Goal: Task Accomplishment & Management: Complete application form

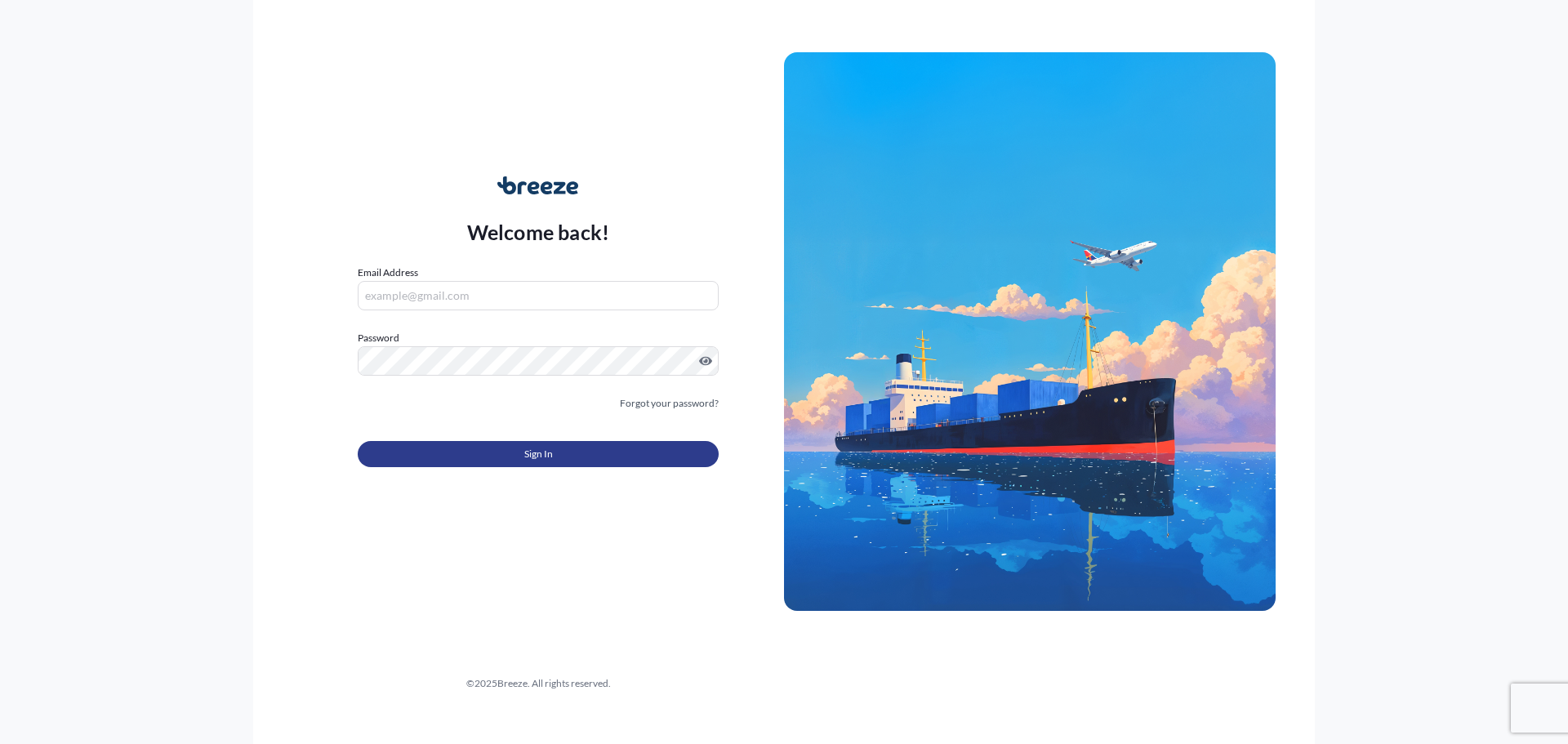
type input "[EMAIL_ADDRESS][DOMAIN_NAME]"
click at [563, 457] on button "Sign In" at bounding box center [538, 454] width 361 height 26
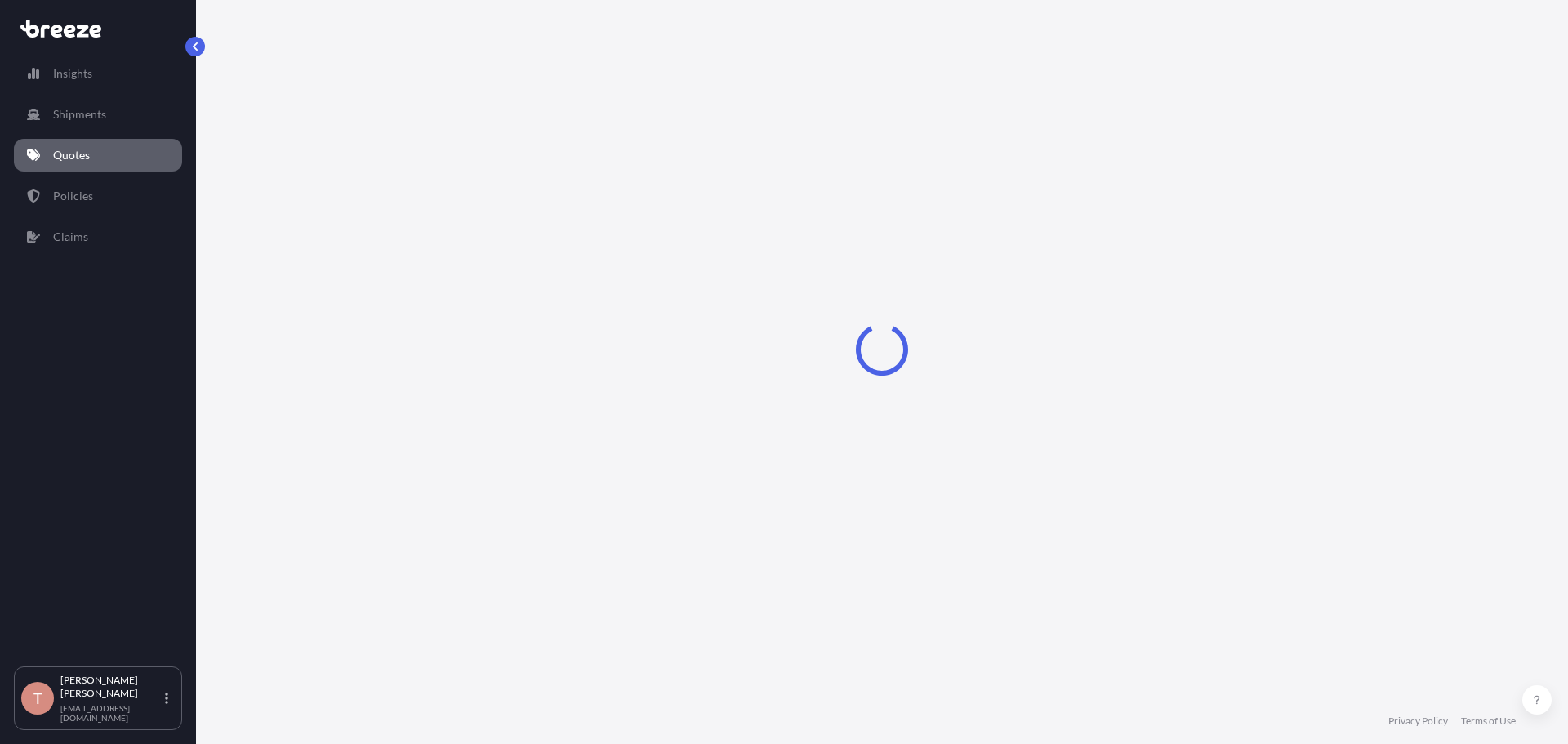
select select "Sea"
select select "1"
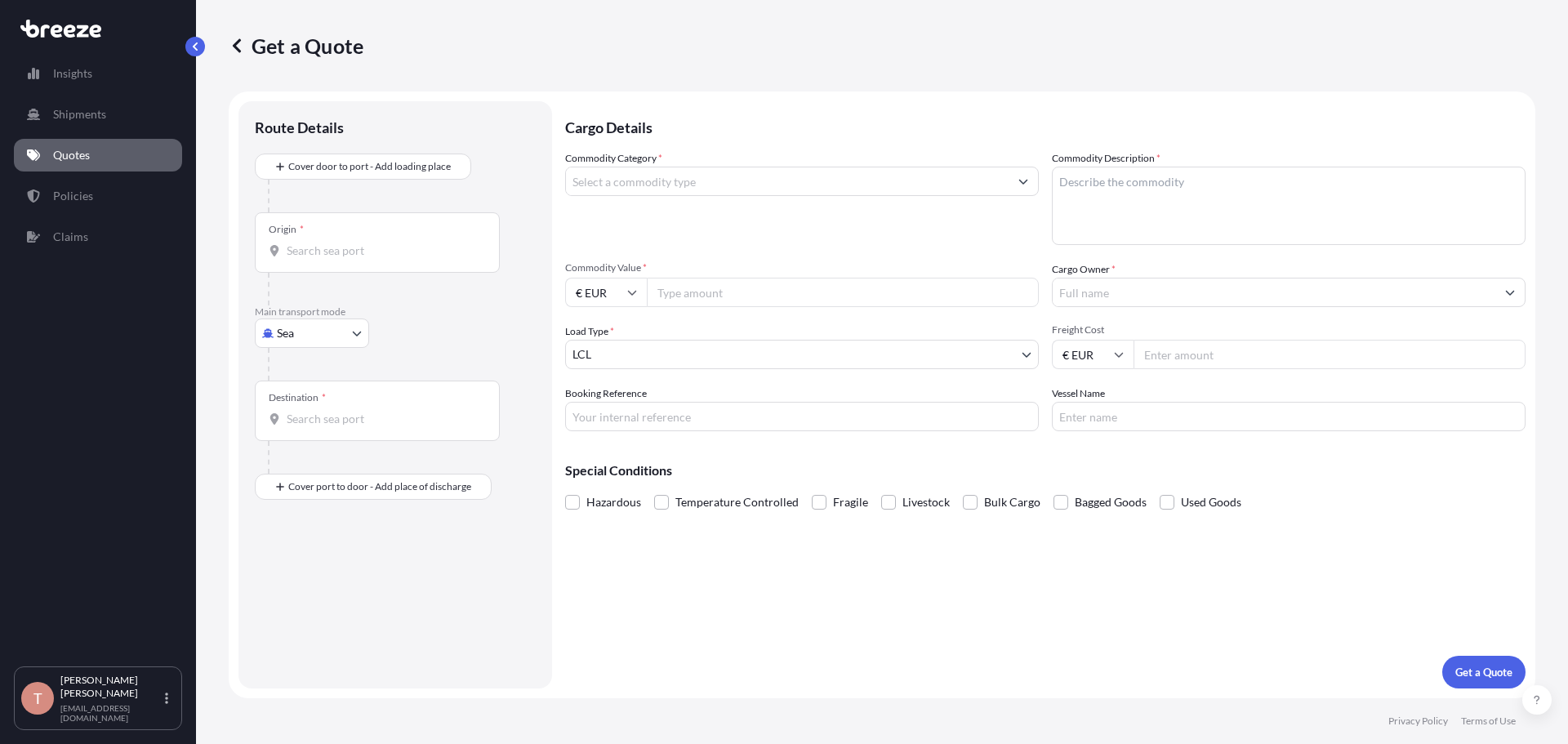
click at [79, 154] on p "Quotes" at bounding box center [71, 155] width 37 height 16
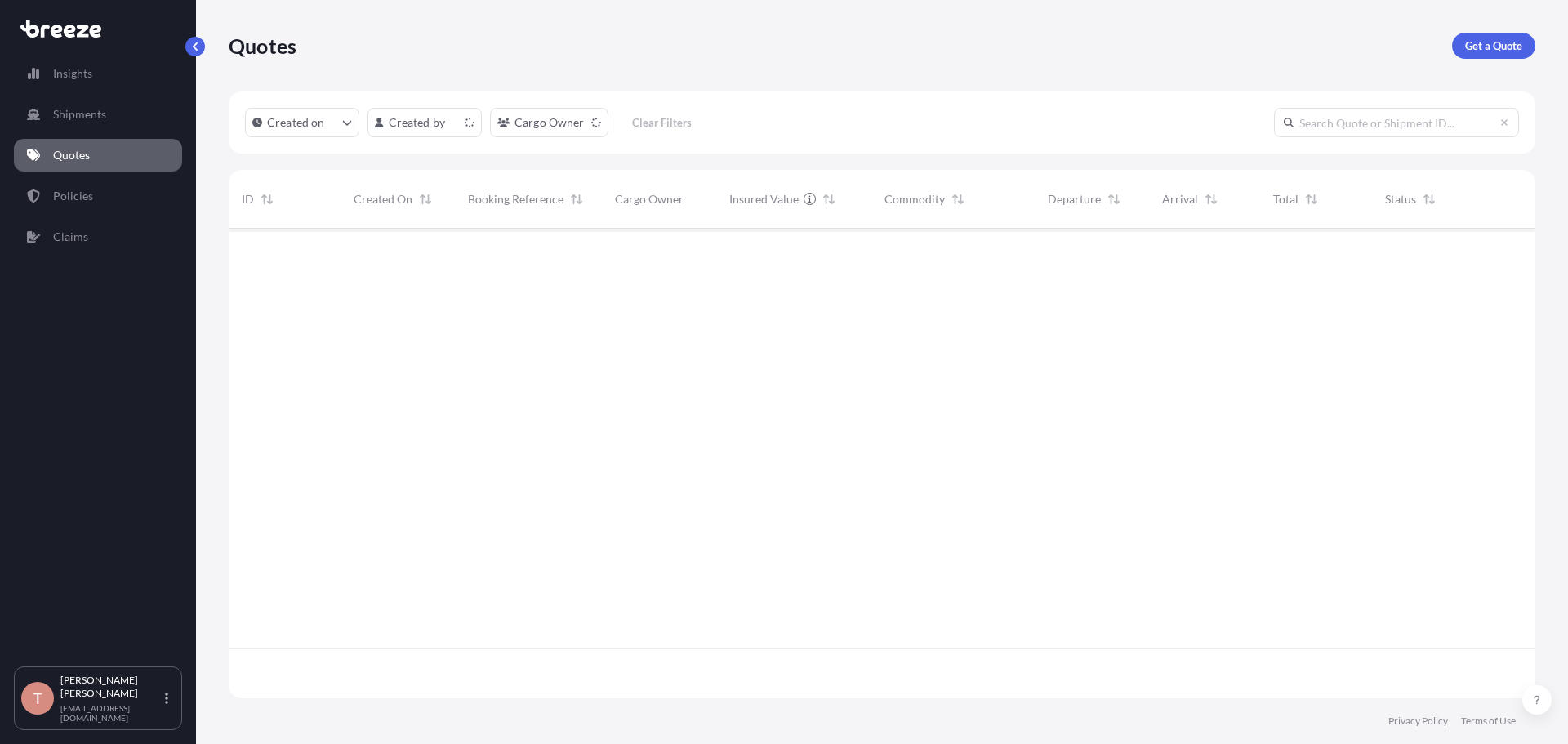
scroll to position [466, 1295]
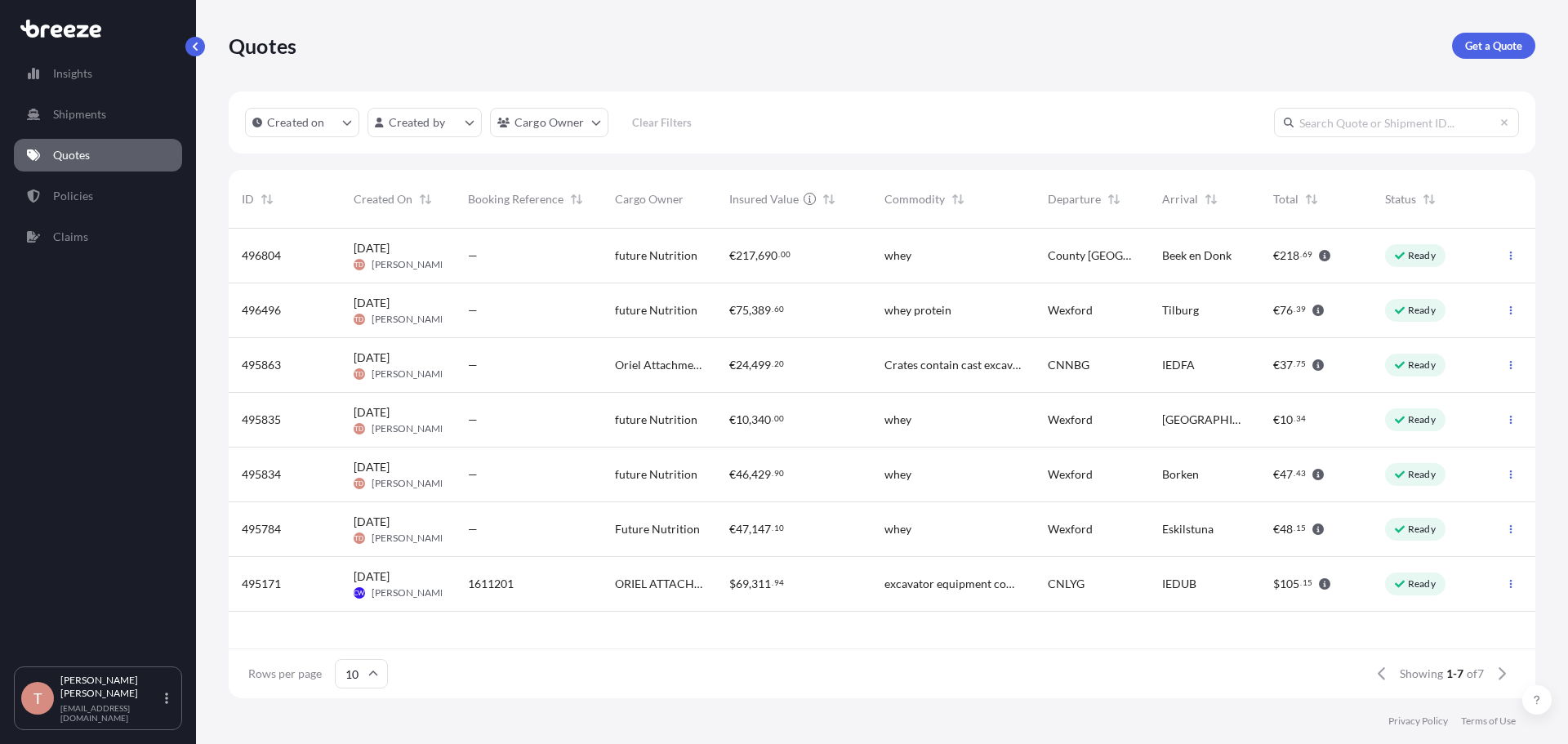
click at [371, 251] on span "[DATE]" at bounding box center [372, 248] width 36 height 16
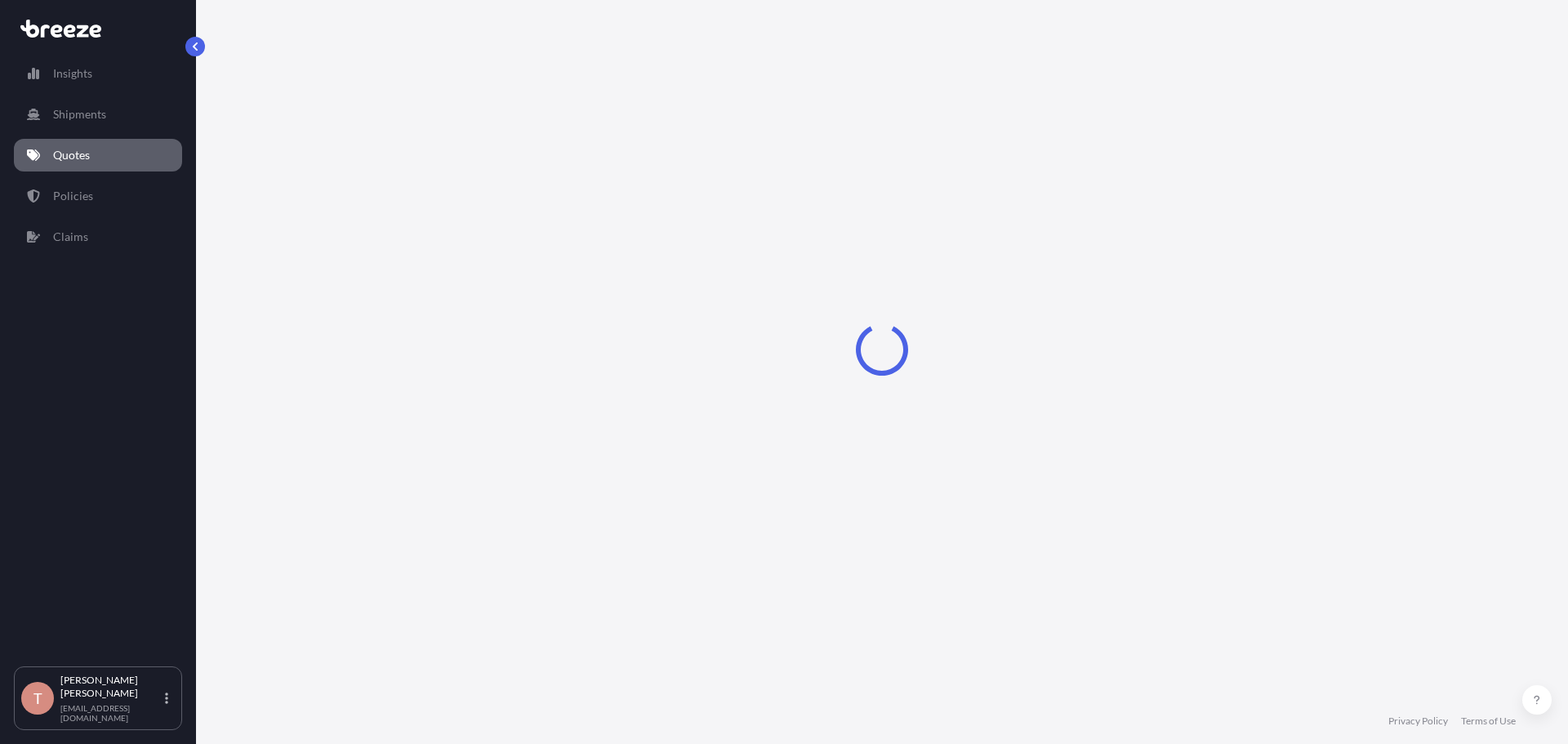
select select "Road"
select select "2"
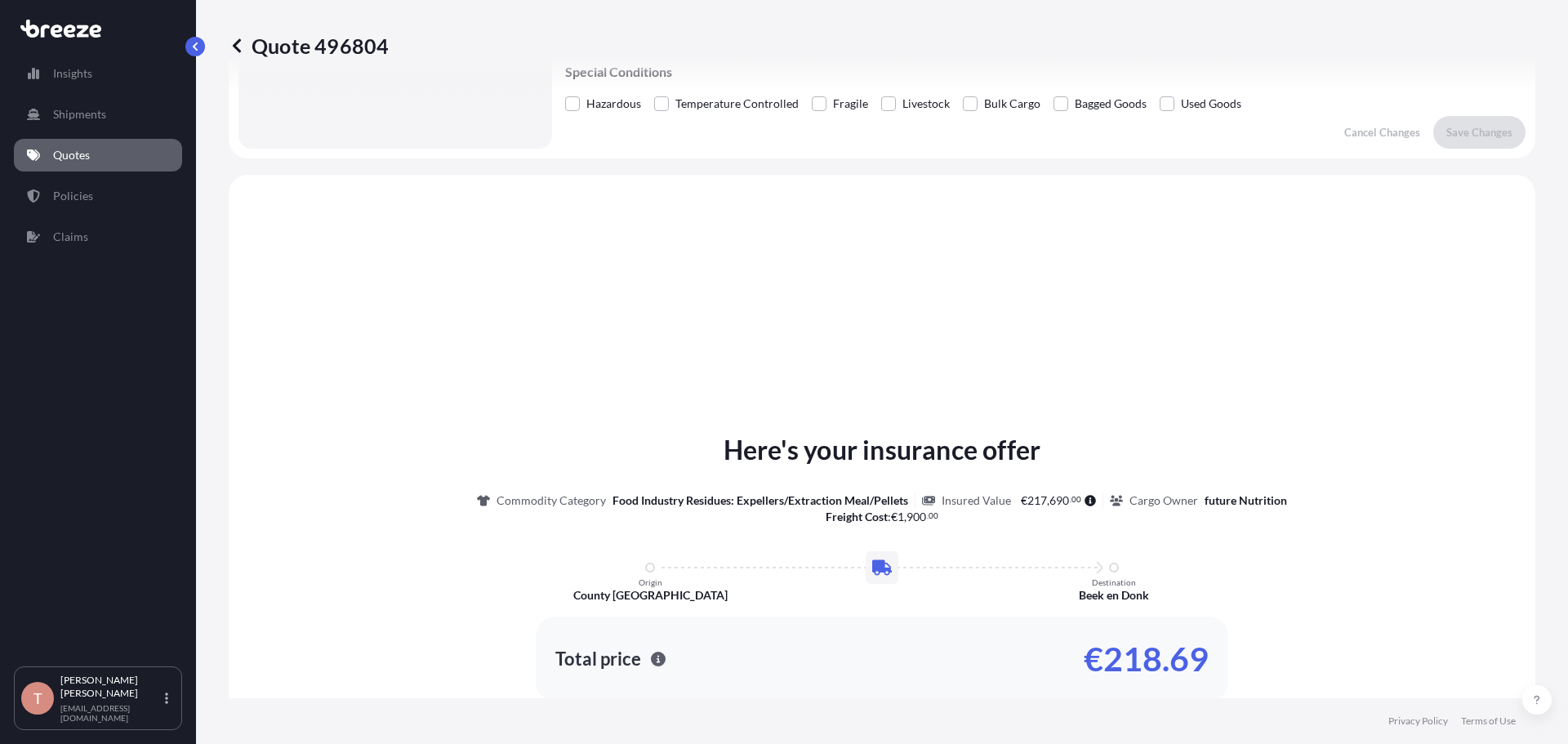
scroll to position [83, 0]
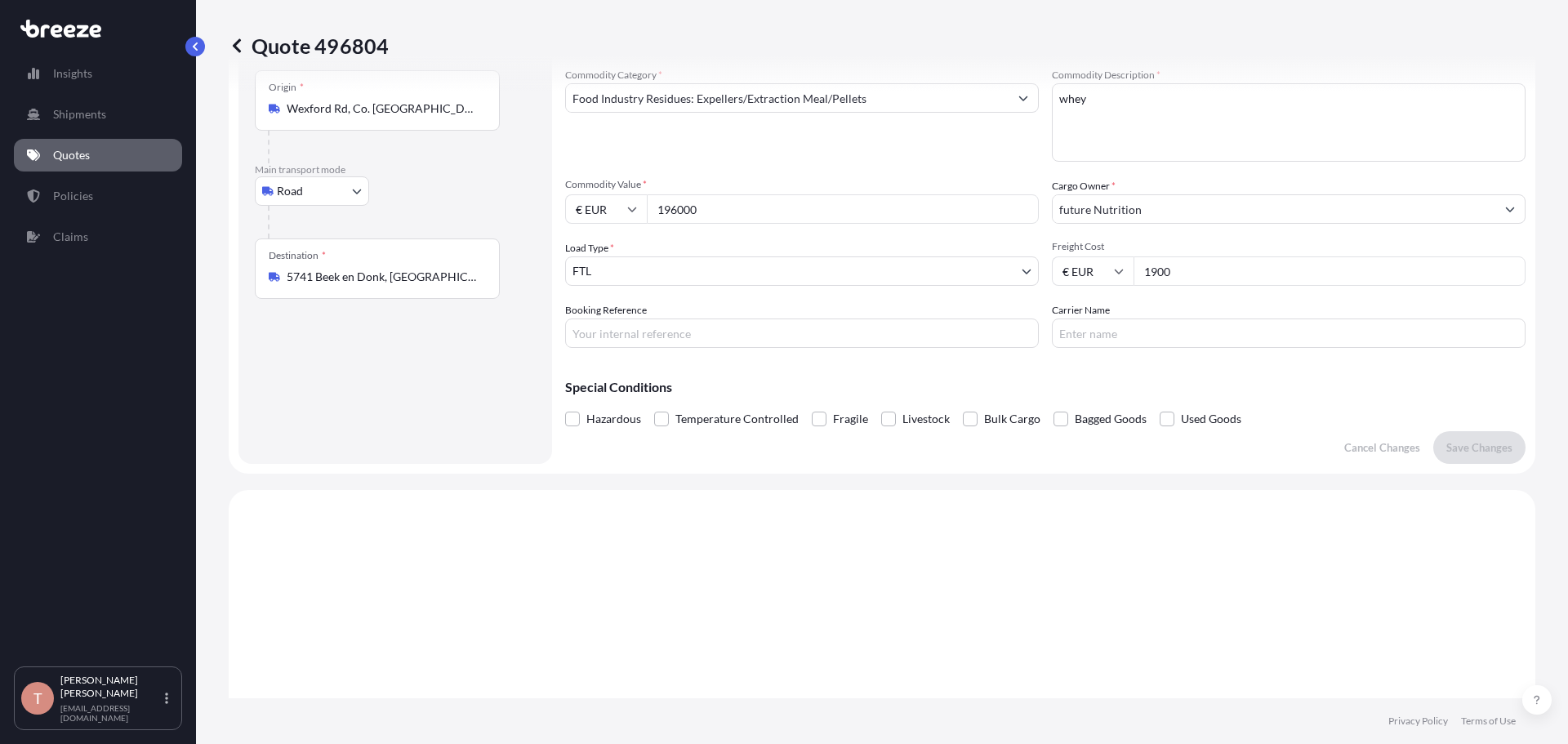
click at [673, 331] on input "Booking Reference" at bounding box center [802, 333] width 473 height 29
paste input "1622329"
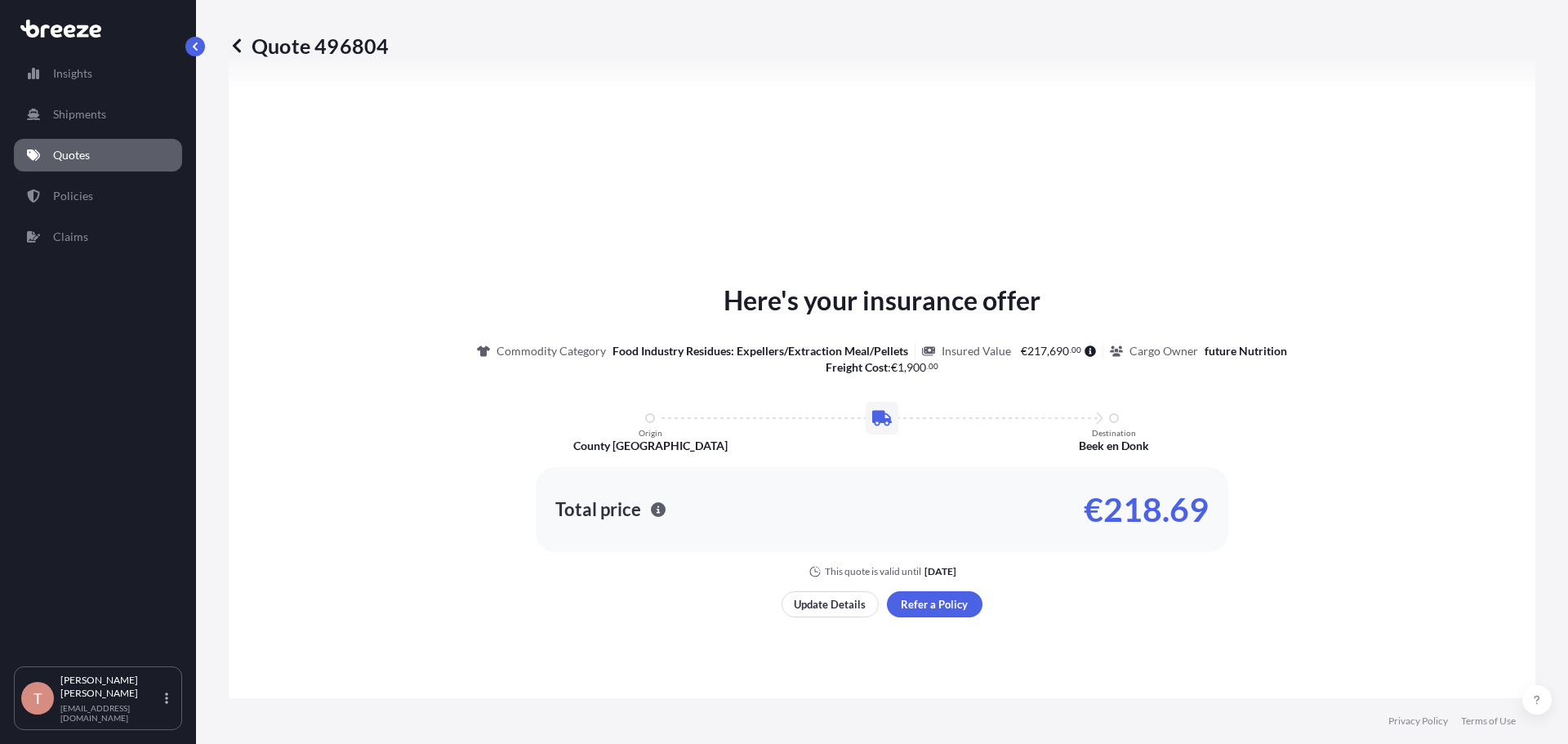
scroll to position [573, 0]
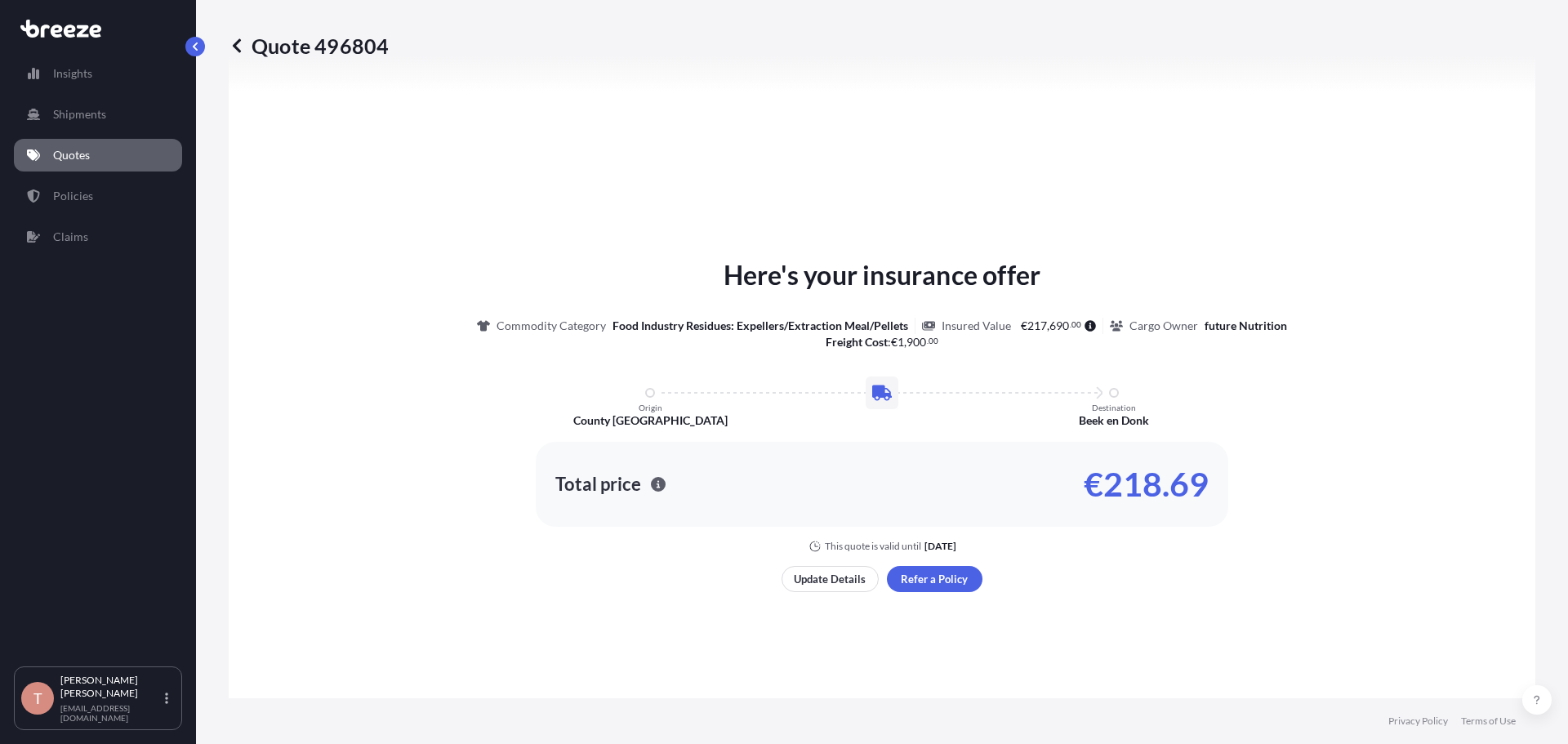
type input "1622329"
drag, startPoint x: 1202, startPoint y: 485, endPoint x: 1084, endPoint y: 481, distance: 118.1
click at [1084, 481] on p "€218.69" at bounding box center [1146, 483] width 125 height 26
copy p "€218.69"
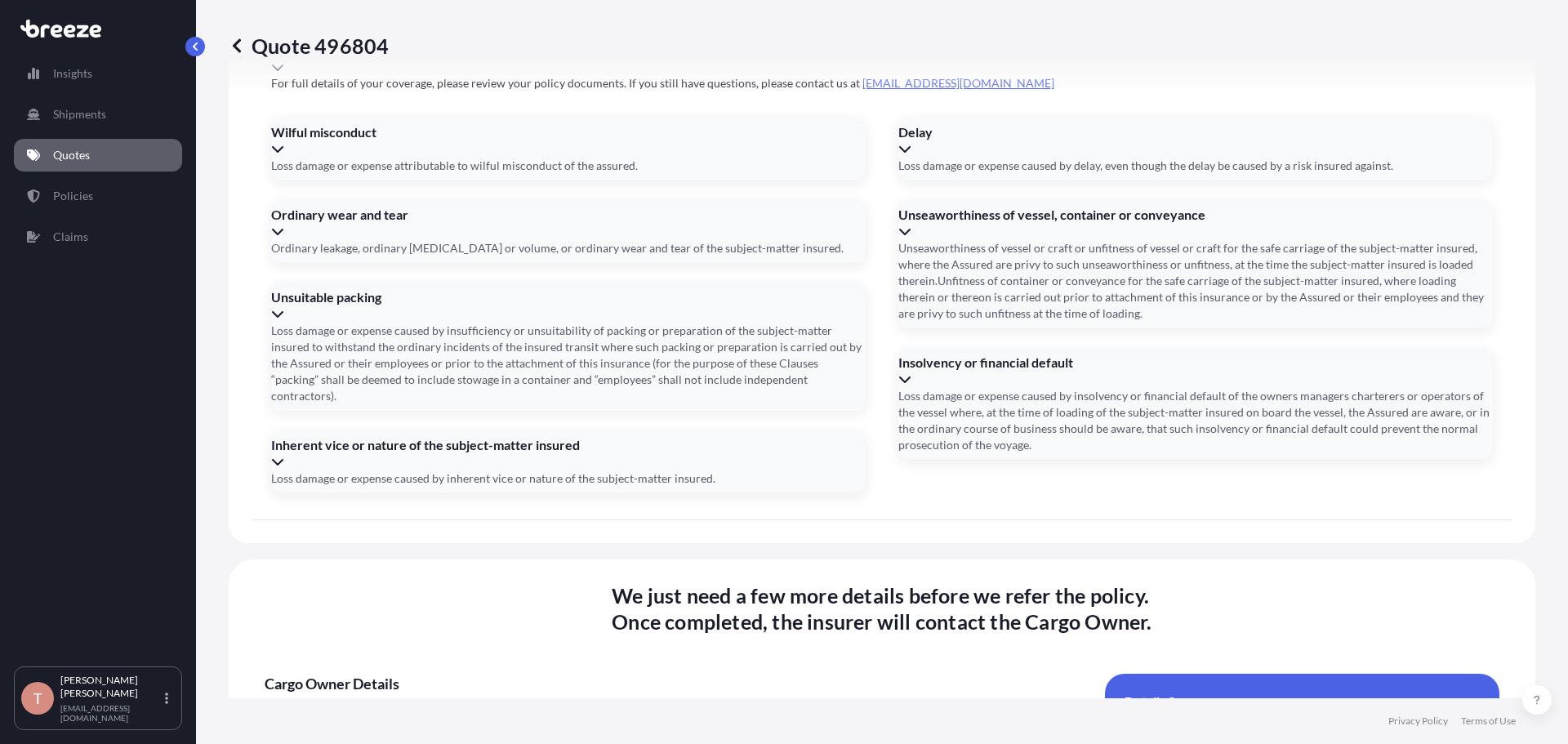
scroll to position [1995, 0]
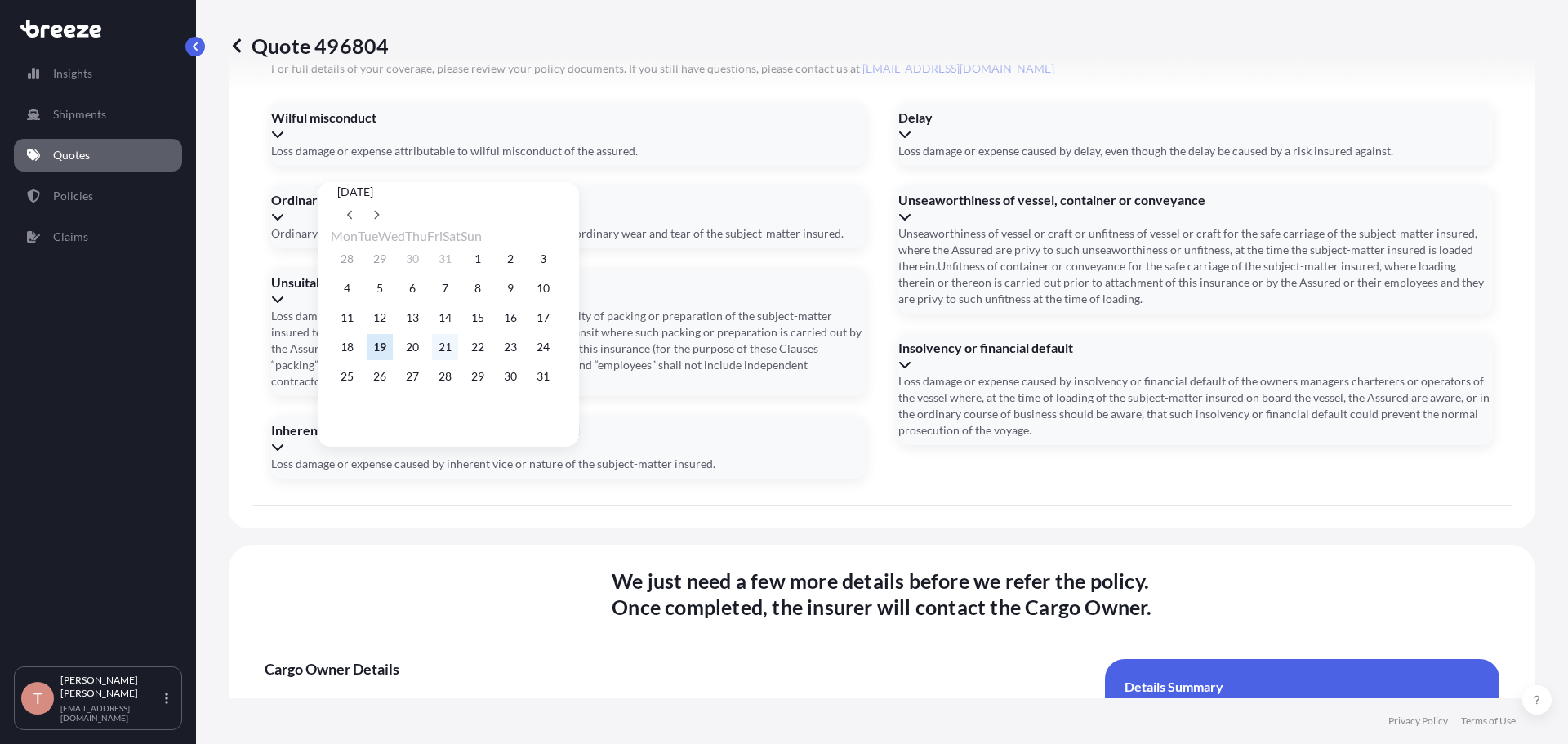
click at [458, 349] on button "21" at bounding box center [445, 347] width 26 height 26
type input "[DATE]"
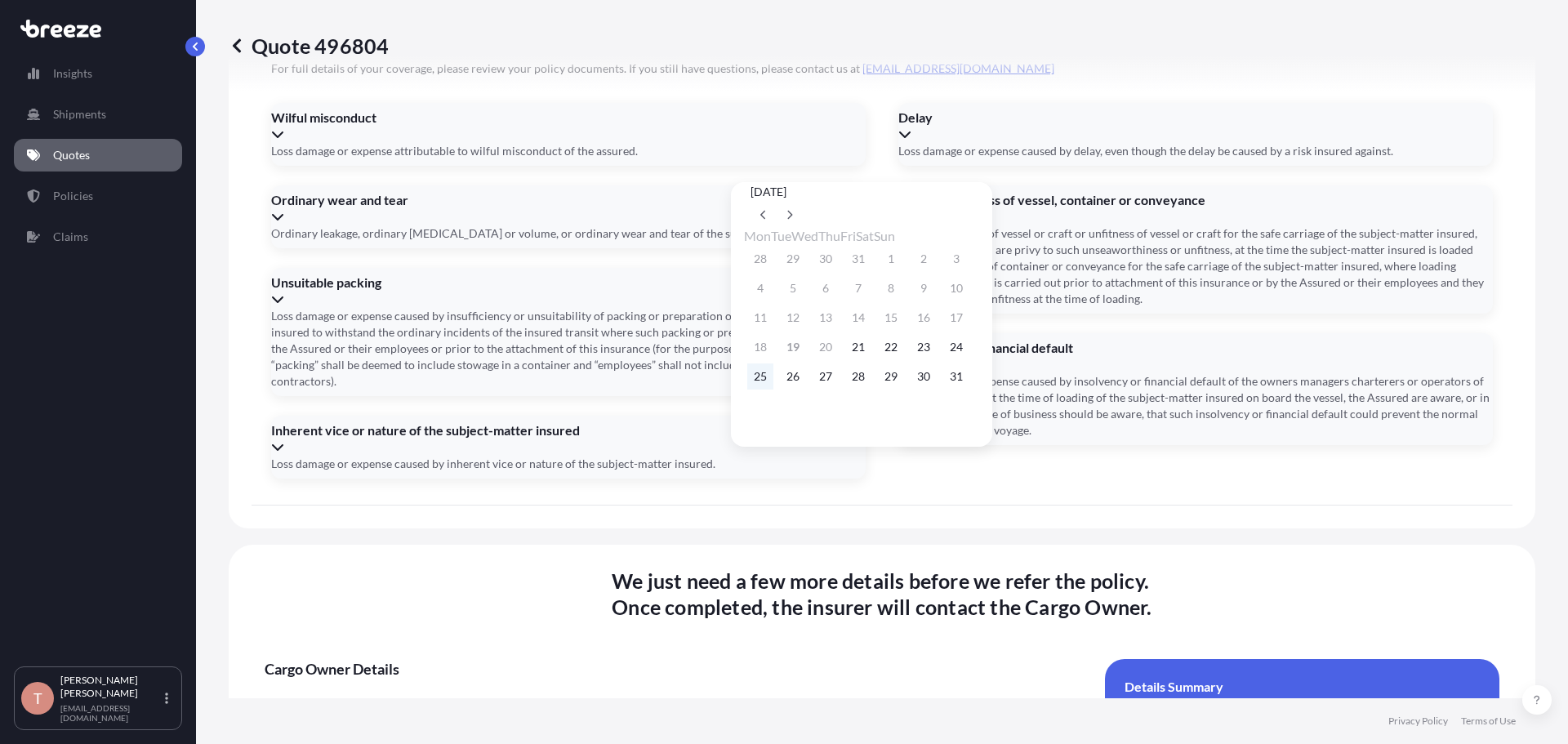
click at [765, 382] on button "25" at bounding box center [761, 376] width 26 height 26
type input "[DATE]"
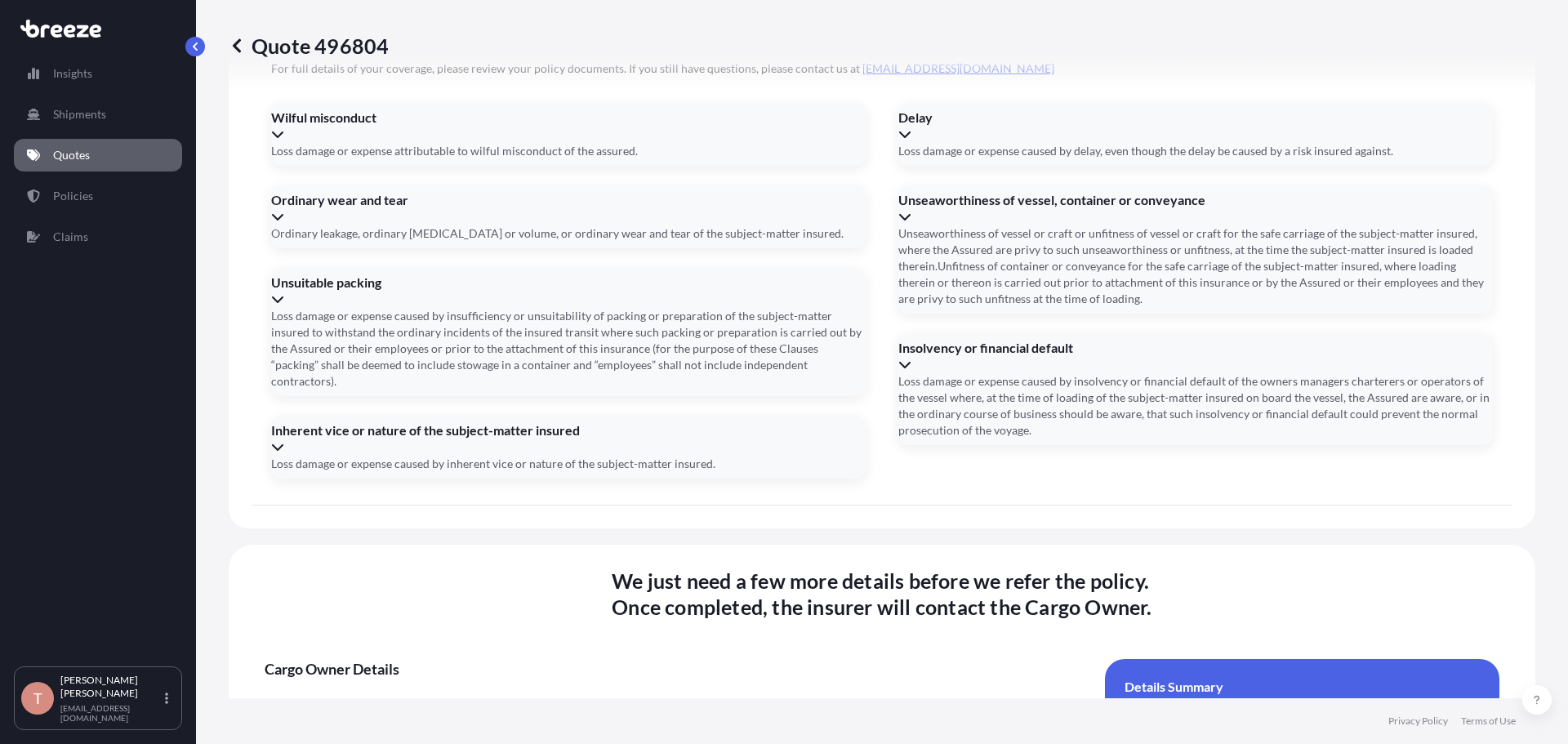
paste input "1622329"
type input "1622329"
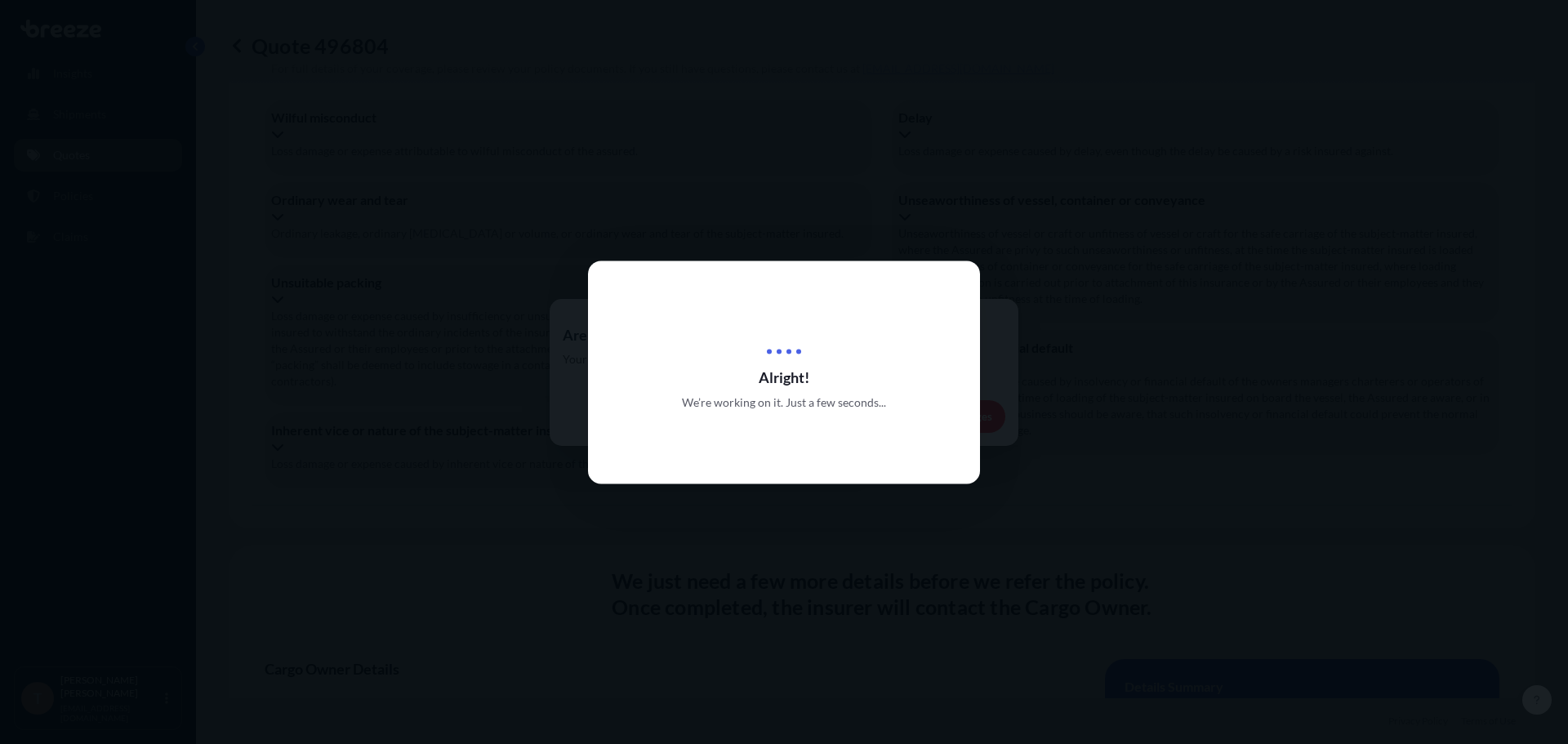
click at [755, 381] on span "Alright!" at bounding box center [784, 376] width 392 height 20
click at [778, 344] on div at bounding box center [784, 343] width 34 height 20
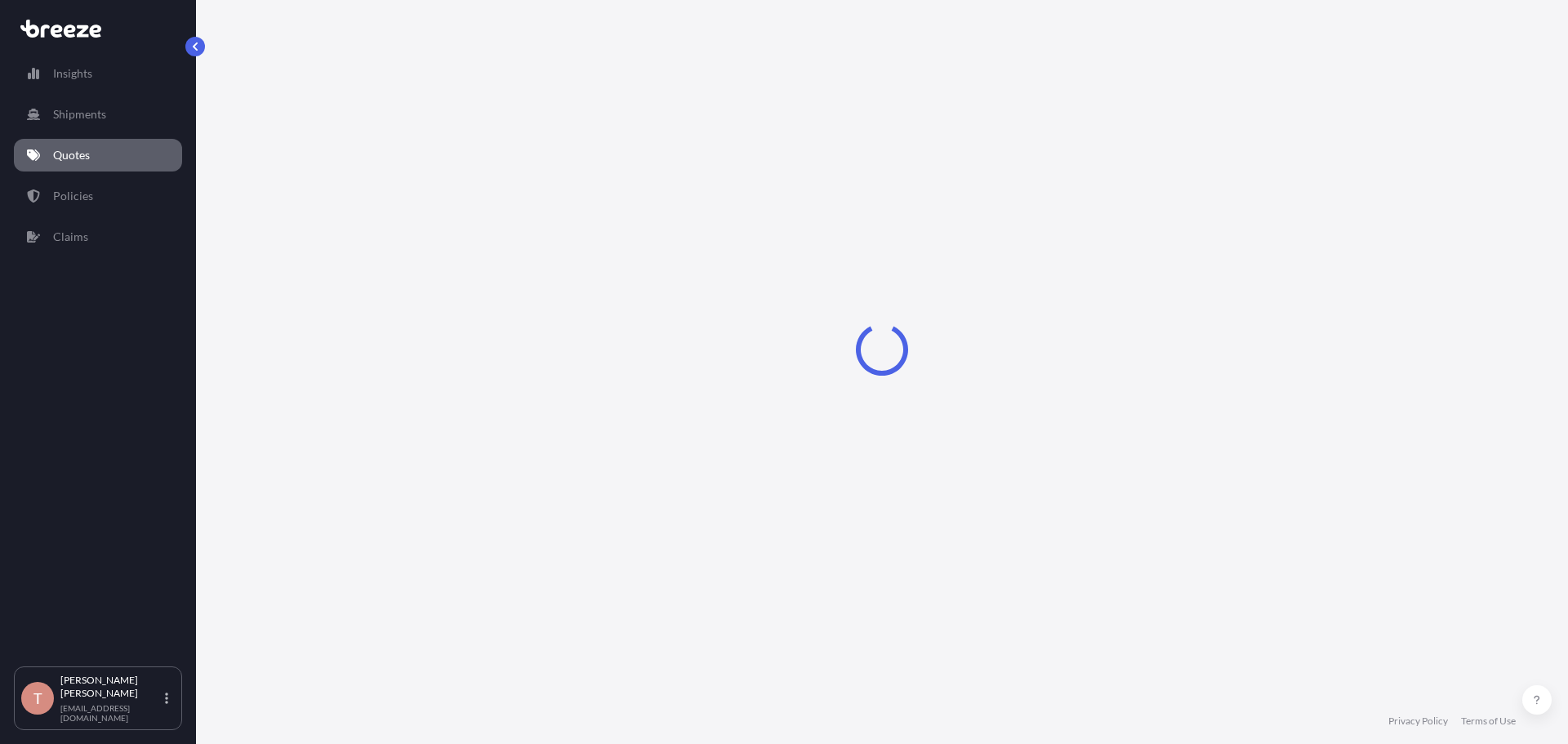
select select "Road"
select select "2"
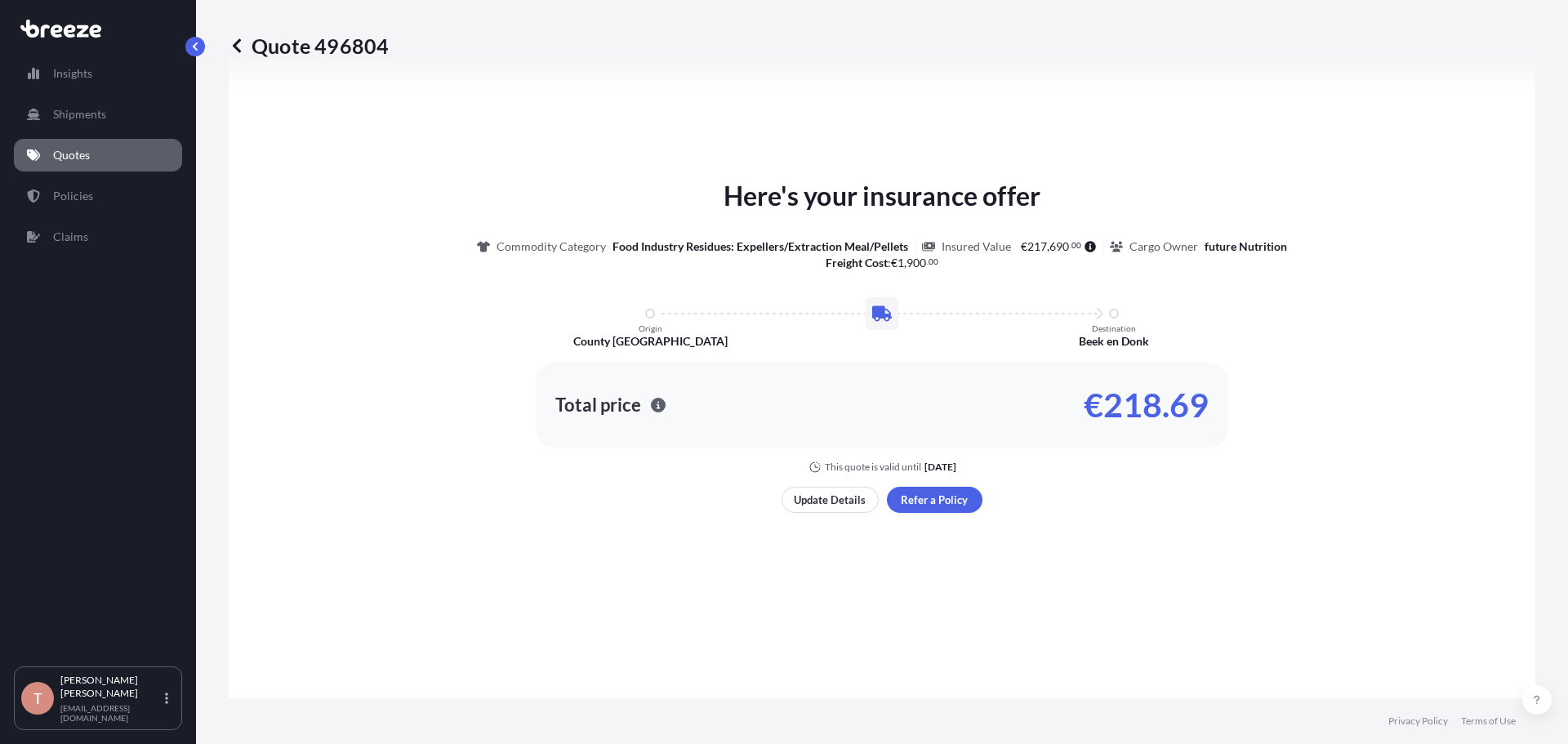
scroll to position [653, 0]
click at [837, 495] on p "Update Details" at bounding box center [830, 498] width 72 height 16
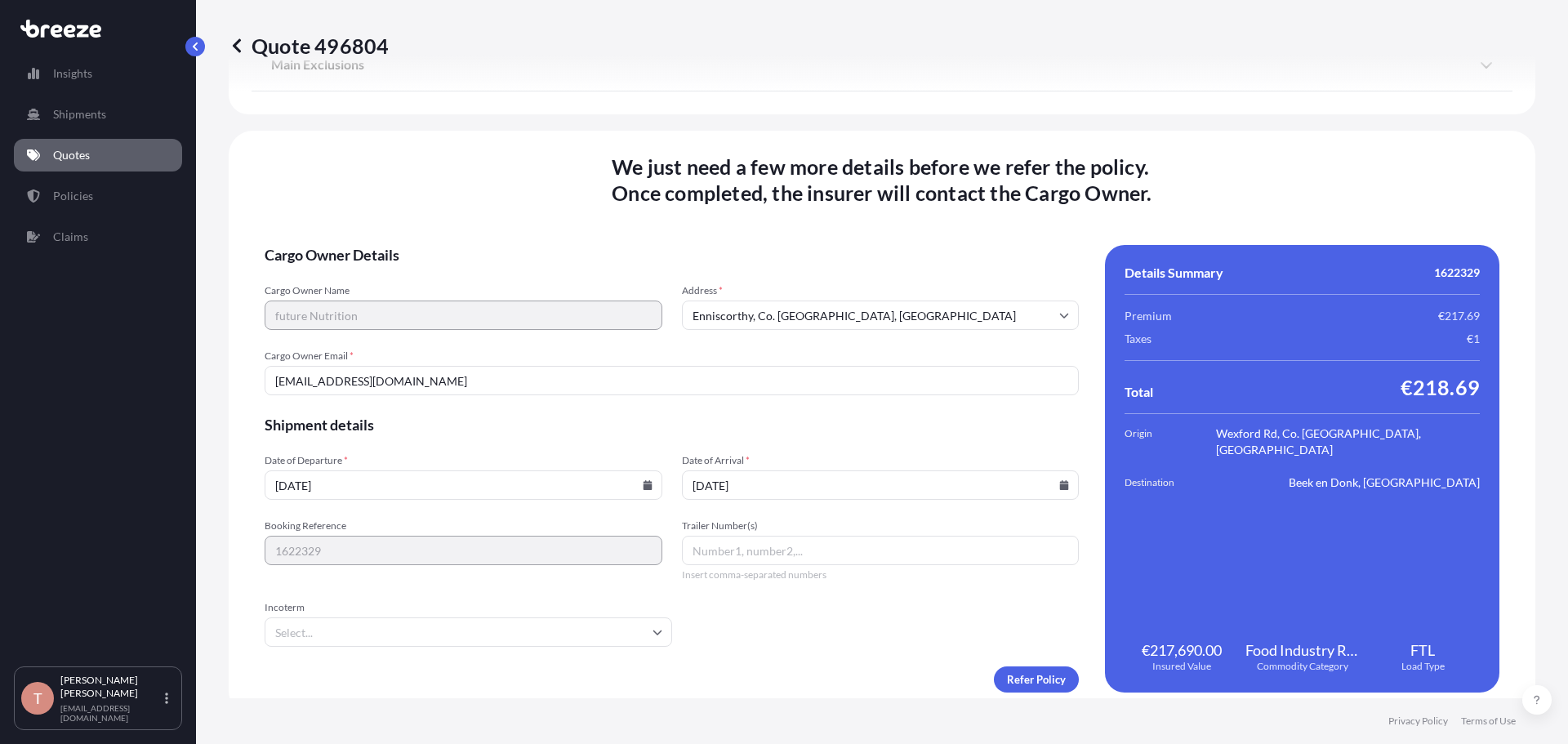
scroll to position [1995, 0]
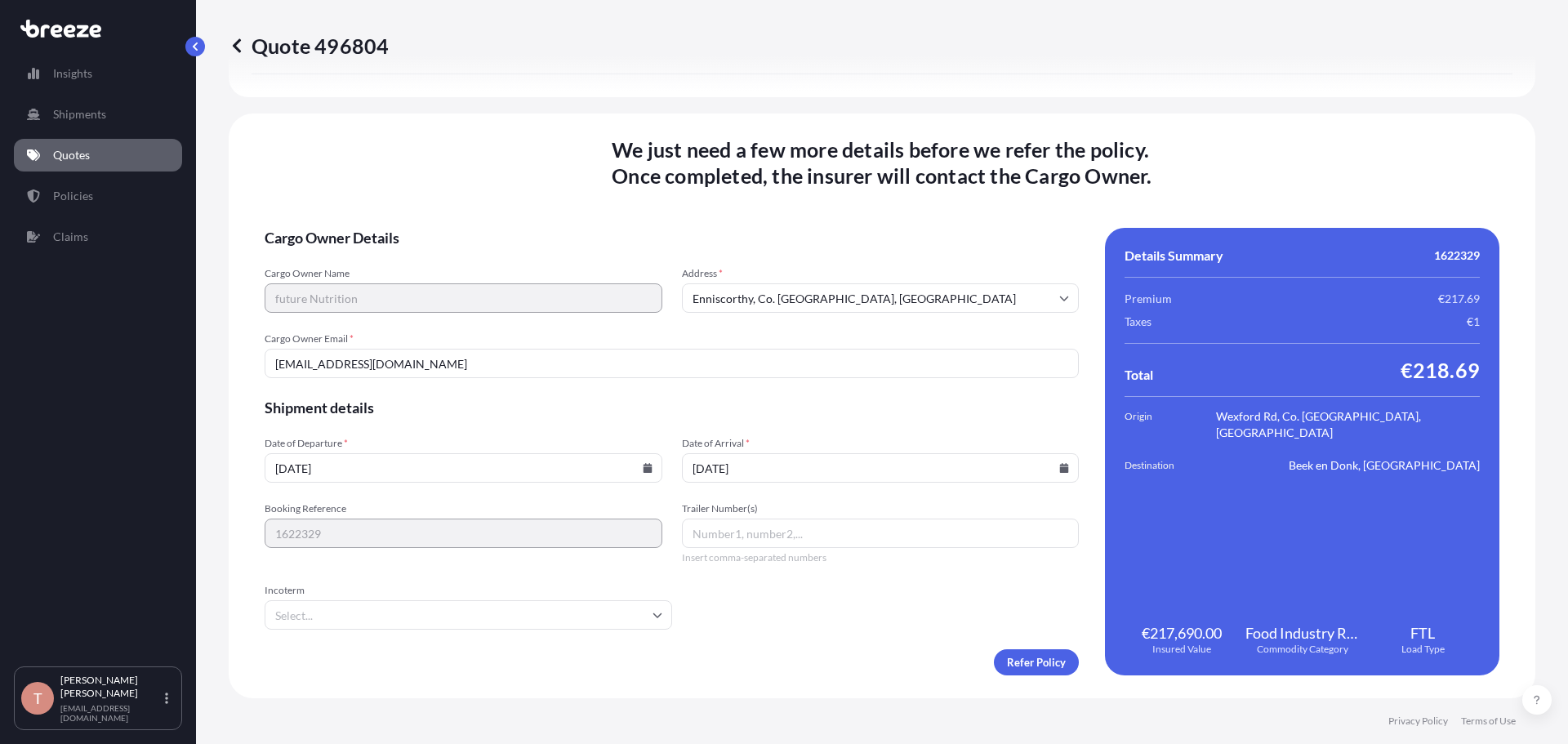
click at [452, 475] on input "[DATE]" at bounding box center [463, 467] width 397 height 29
click at [644, 467] on icon at bounding box center [647, 467] width 9 height 9
click at [574, 192] on icon at bounding box center [573, 193] width 5 height 9
click at [382, 260] on div "1 2 3 4 5 6 7" at bounding box center [461, 261] width 261 height 29
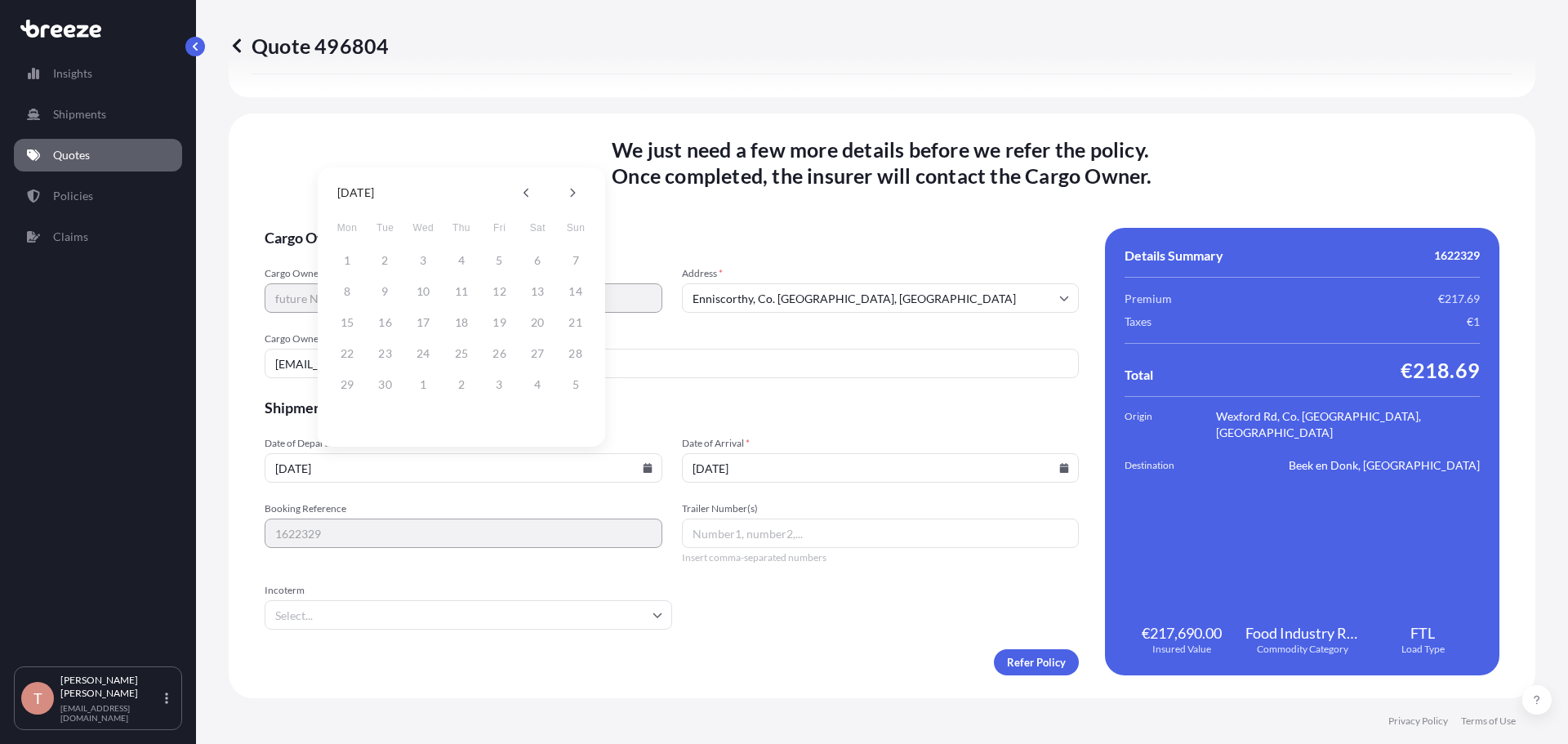
click at [382, 260] on div "1 2 3 4 5 6 7" at bounding box center [461, 261] width 261 height 29
click at [519, 196] on button at bounding box center [526, 192] width 26 height 26
click at [388, 382] on div "25 26 27 28 29 30 31" at bounding box center [461, 384] width 261 height 29
click at [574, 194] on icon at bounding box center [573, 193] width 5 height 9
click at [419, 359] on div "22 23 24 25 26 27 28" at bounding box center [461, 354] width 261 height 29
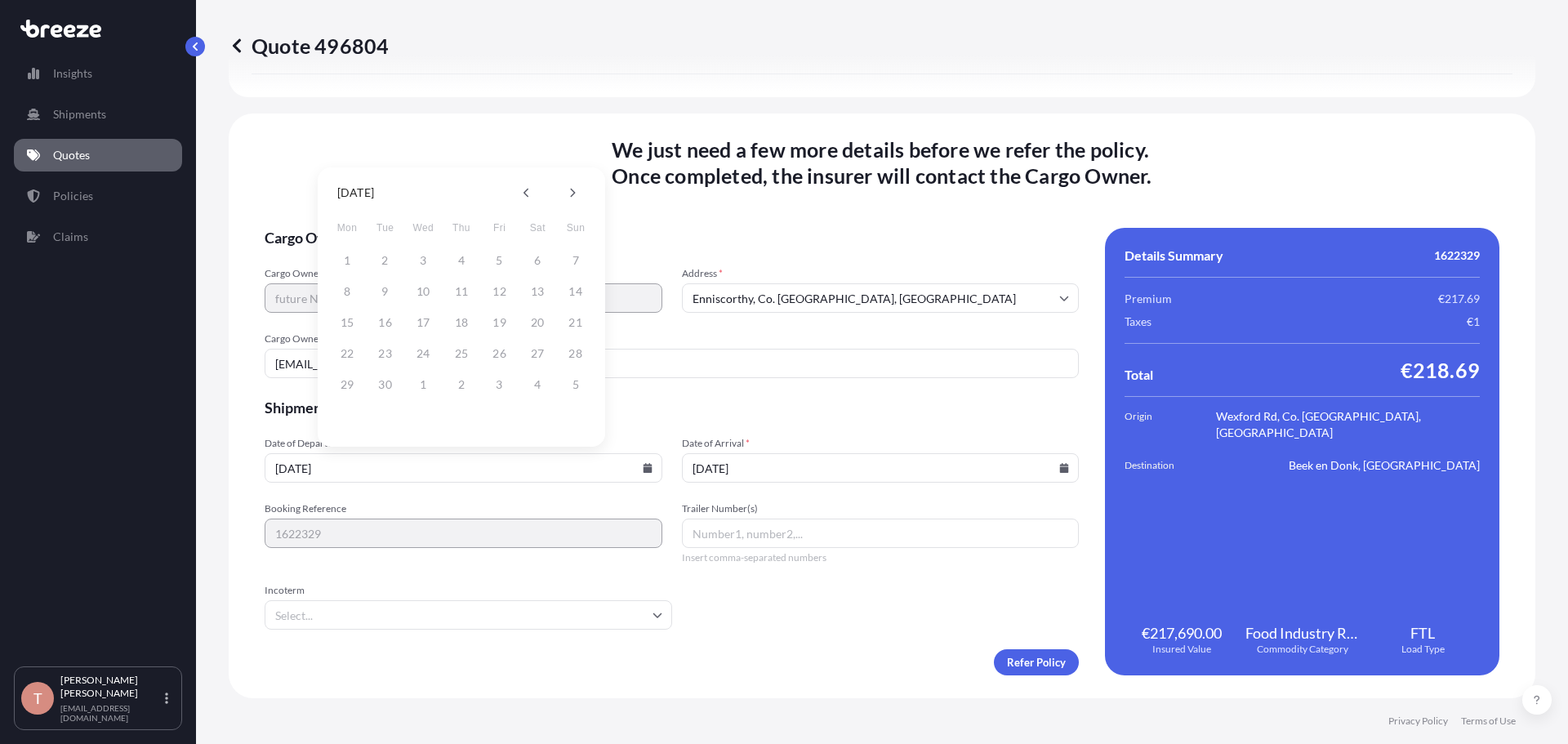
click at [479, 566] on form "Cargo Owner Details Cargo Owner Name future Nutrition Address * Enniscorthy, Co…" at bounding box center [672, 452] width 814 height 448
click at [1060, 471] on icon at bounding box center [1065, 467] width 9 height 9
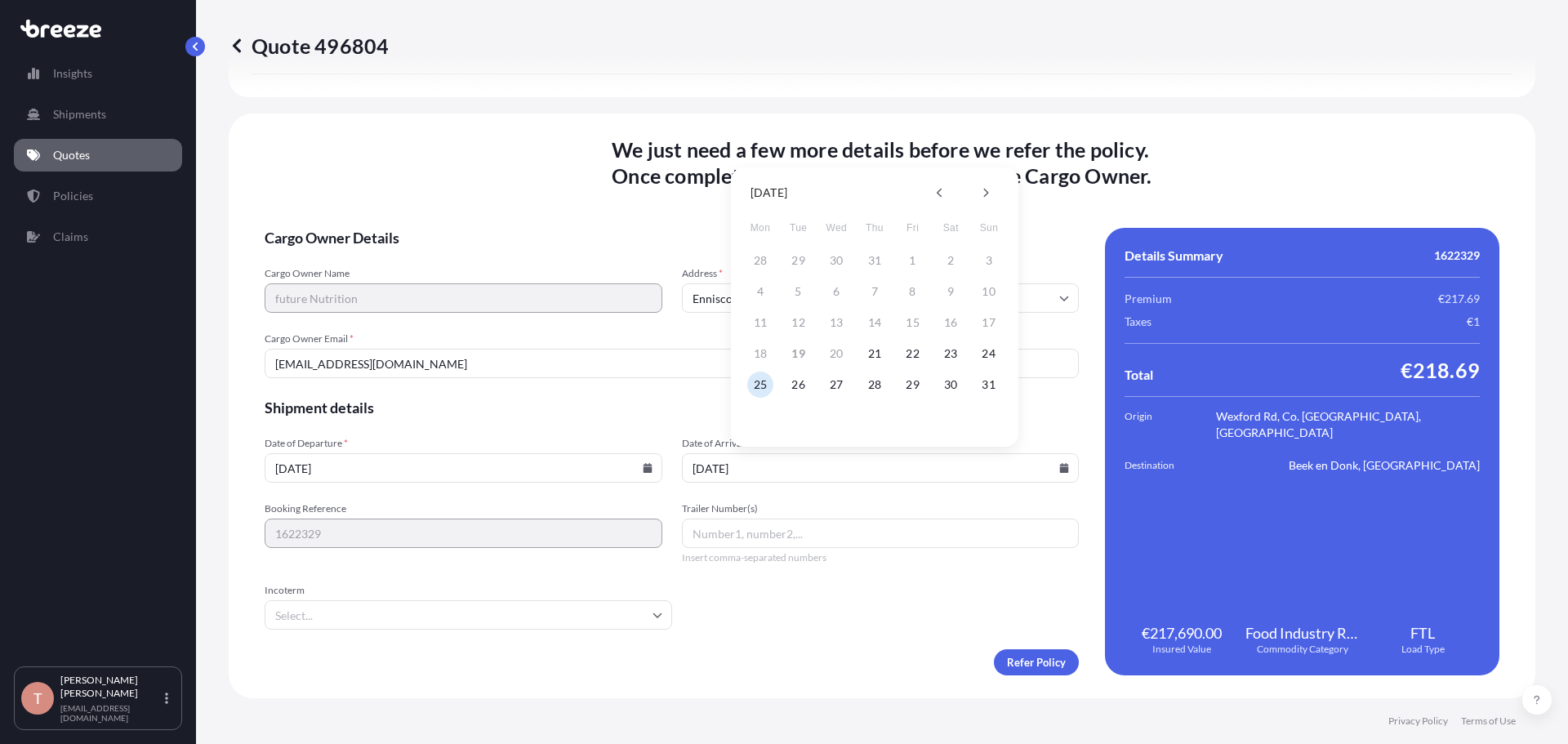
click at [371, 471] on input "[DATE]" at bounding box center [463, 467] width 397 height 29
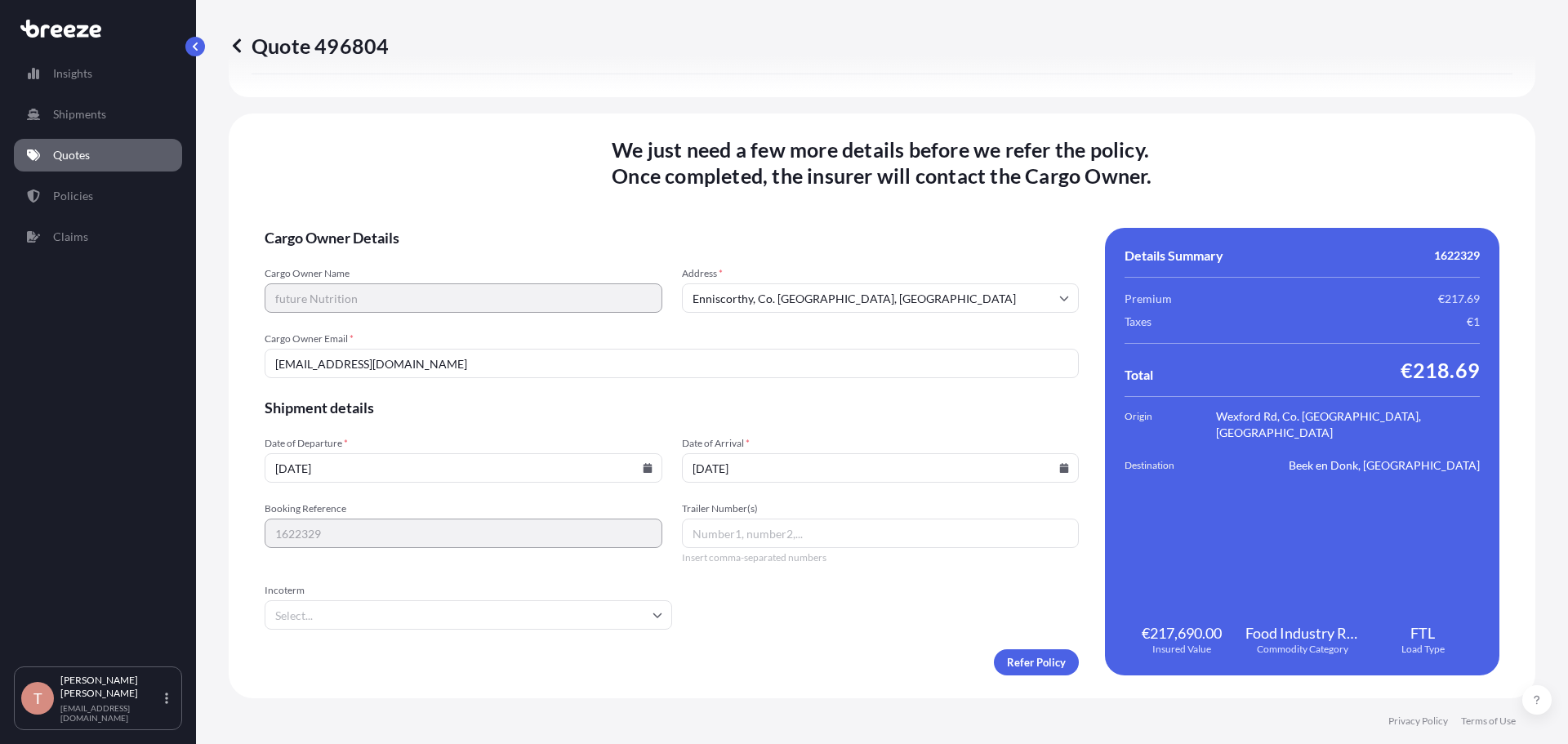
click at [643, 470] on icon at bounding box center [647, 467] width 9 height 9
click at [702, 232] on span "Cargo Owner Details" at bounding box center [672, 237] width 814 height 20
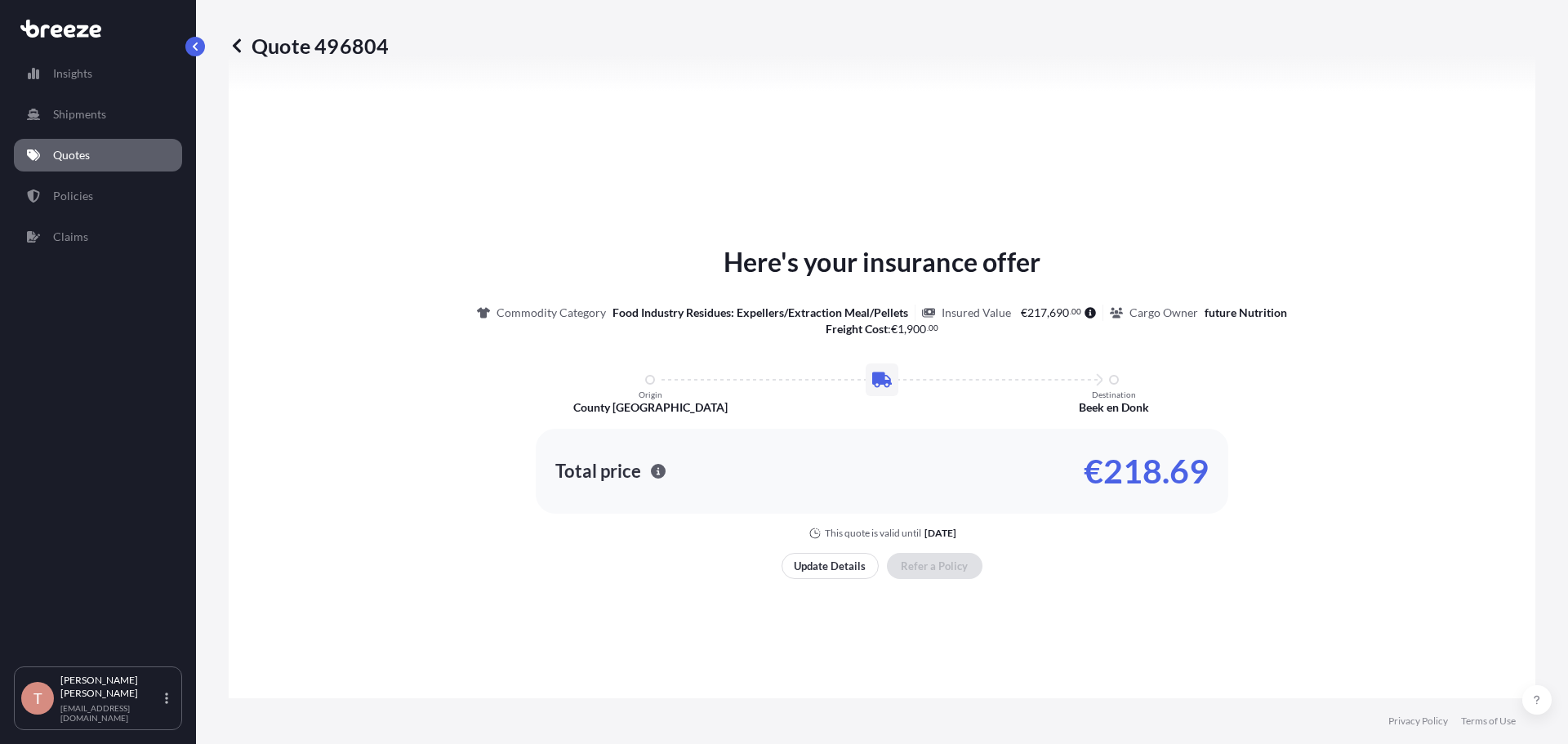
scroll to position [852, 0]
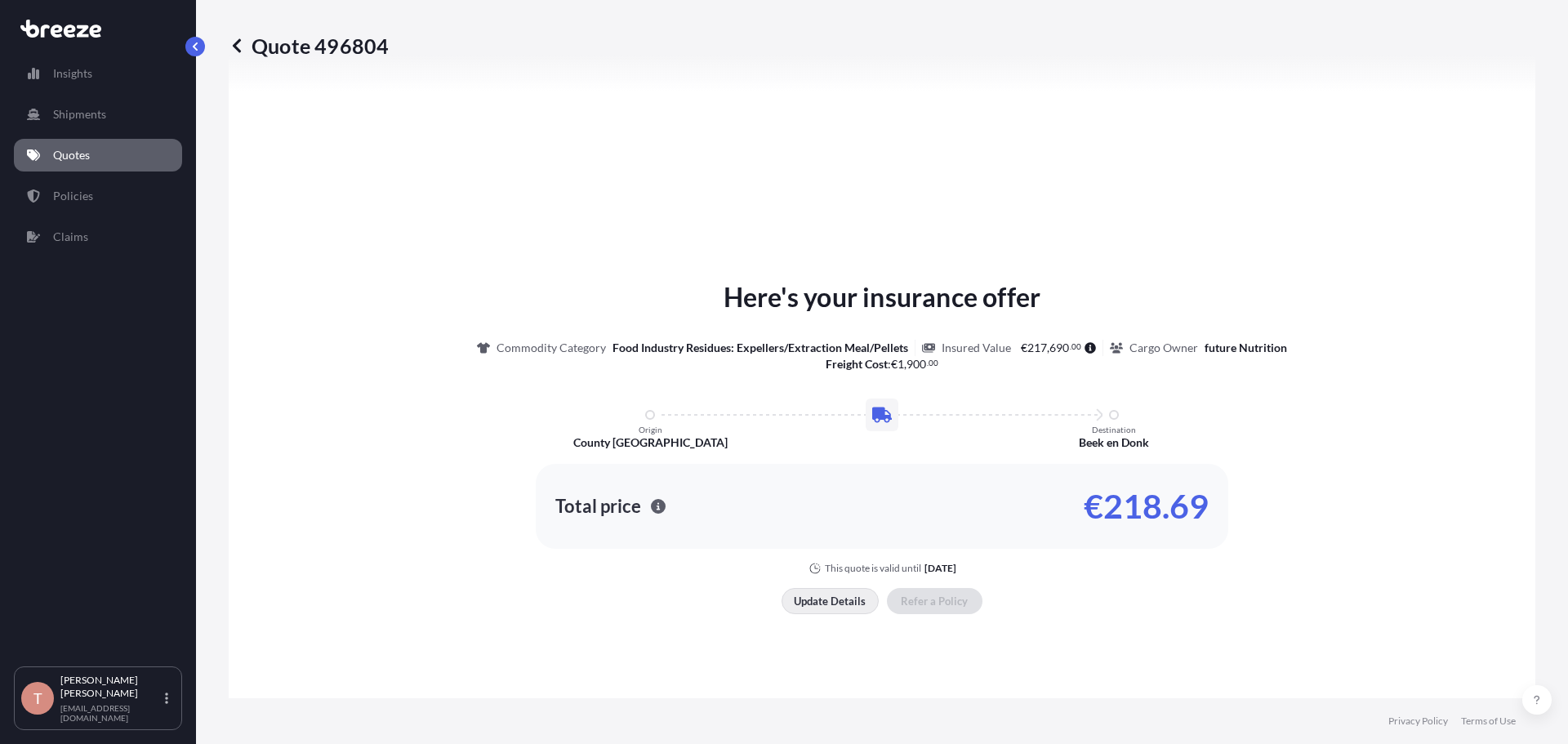
click at [839, 600] on p "Update Details" at bounding box center [830, 600] width 72 height 16
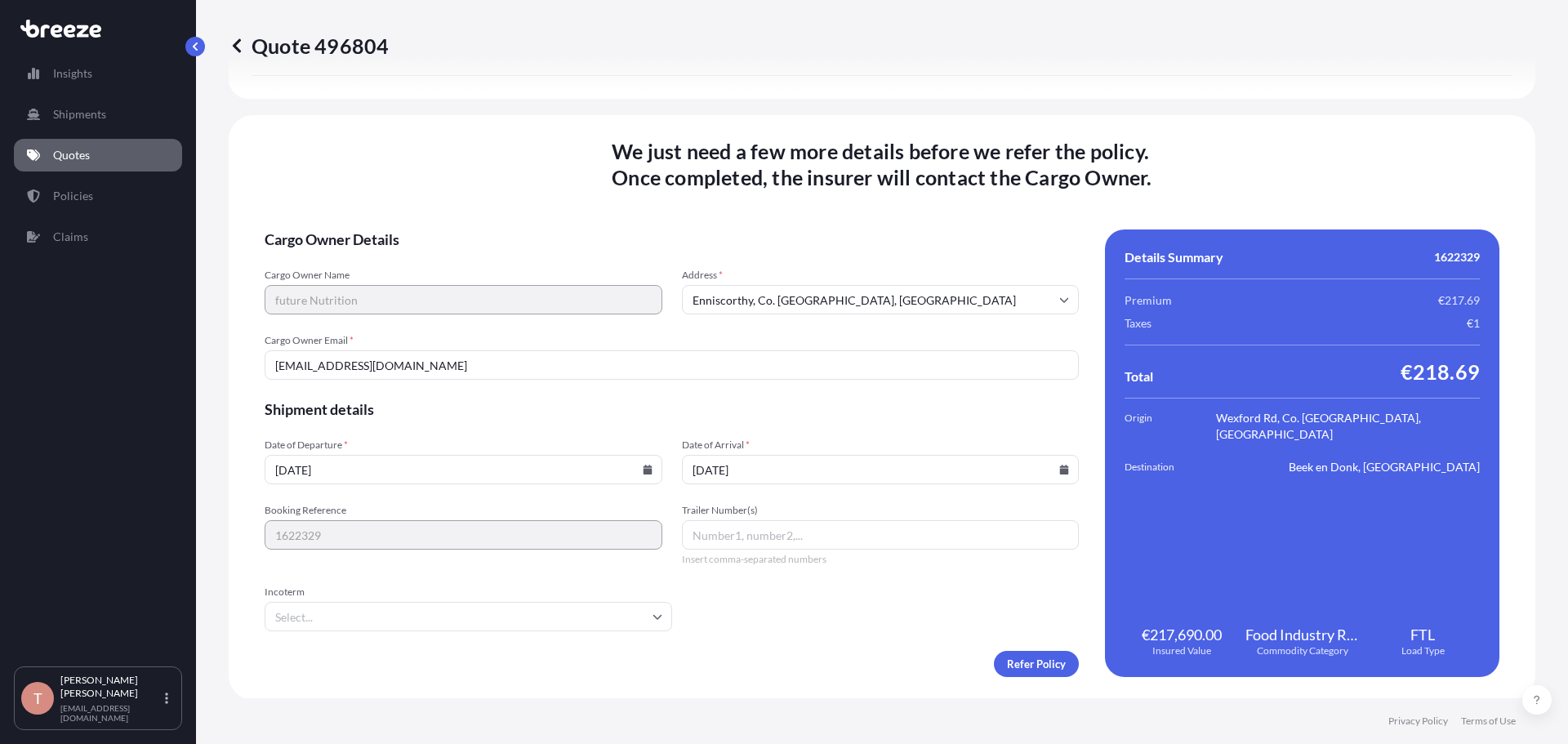
scroll to position [1995, 0]
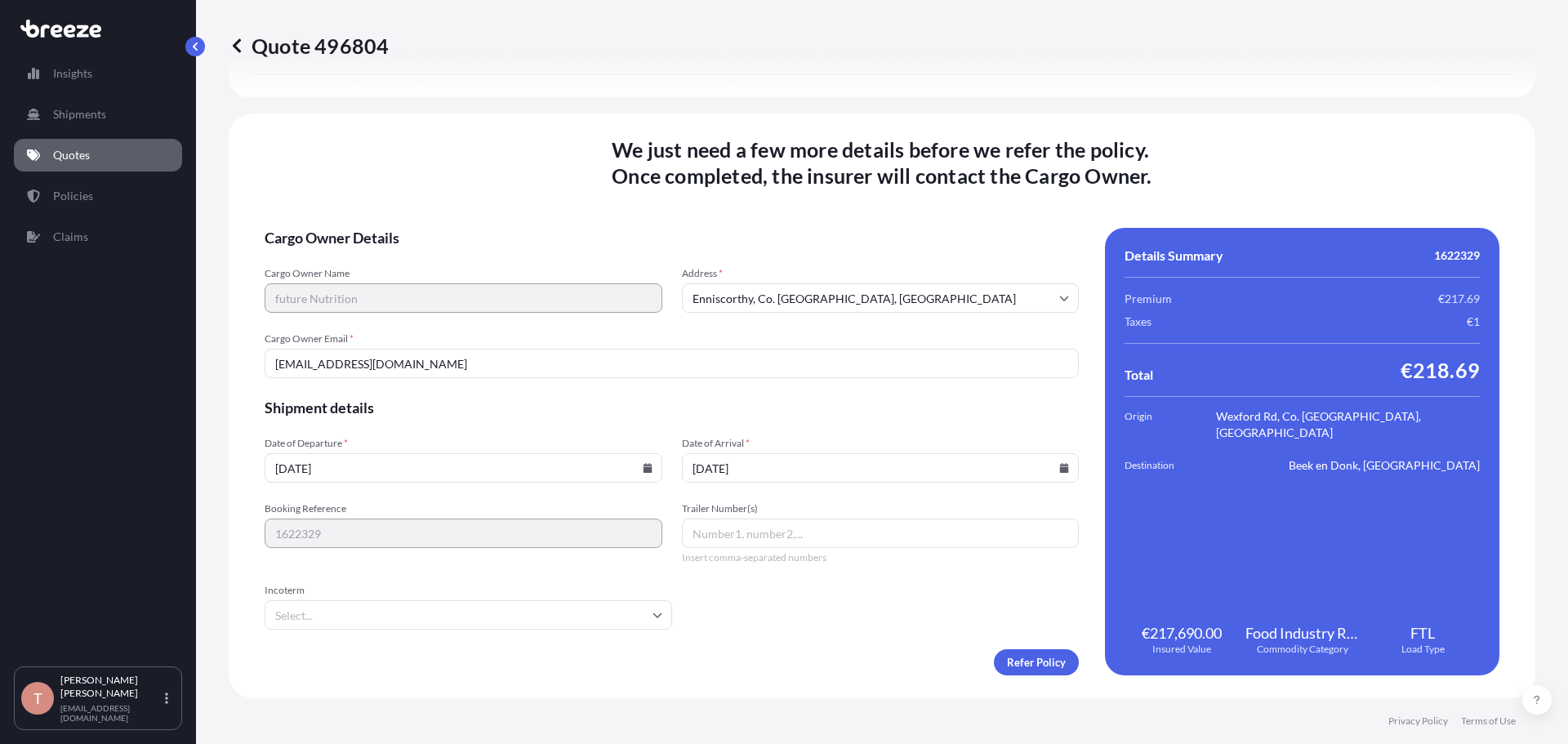
click at [645, 466] on icon at bounding box center [647, 467] width 9 height 9
click at [567, 191] on button at bounding box center [573, 192] width 26 height 26
click at [380, 260] on div "1 2 3 4 5 6 7" at bounding box center [461, 261] width 261 height 29
click at [303, 120] on div "We just need a few more details before we refer the policy . Once completed, th…" at bounding box center [882, 406] width 1307 height 584
click at [1060, 471] on icon at bounding box center [1065, 467] width 9 height 9
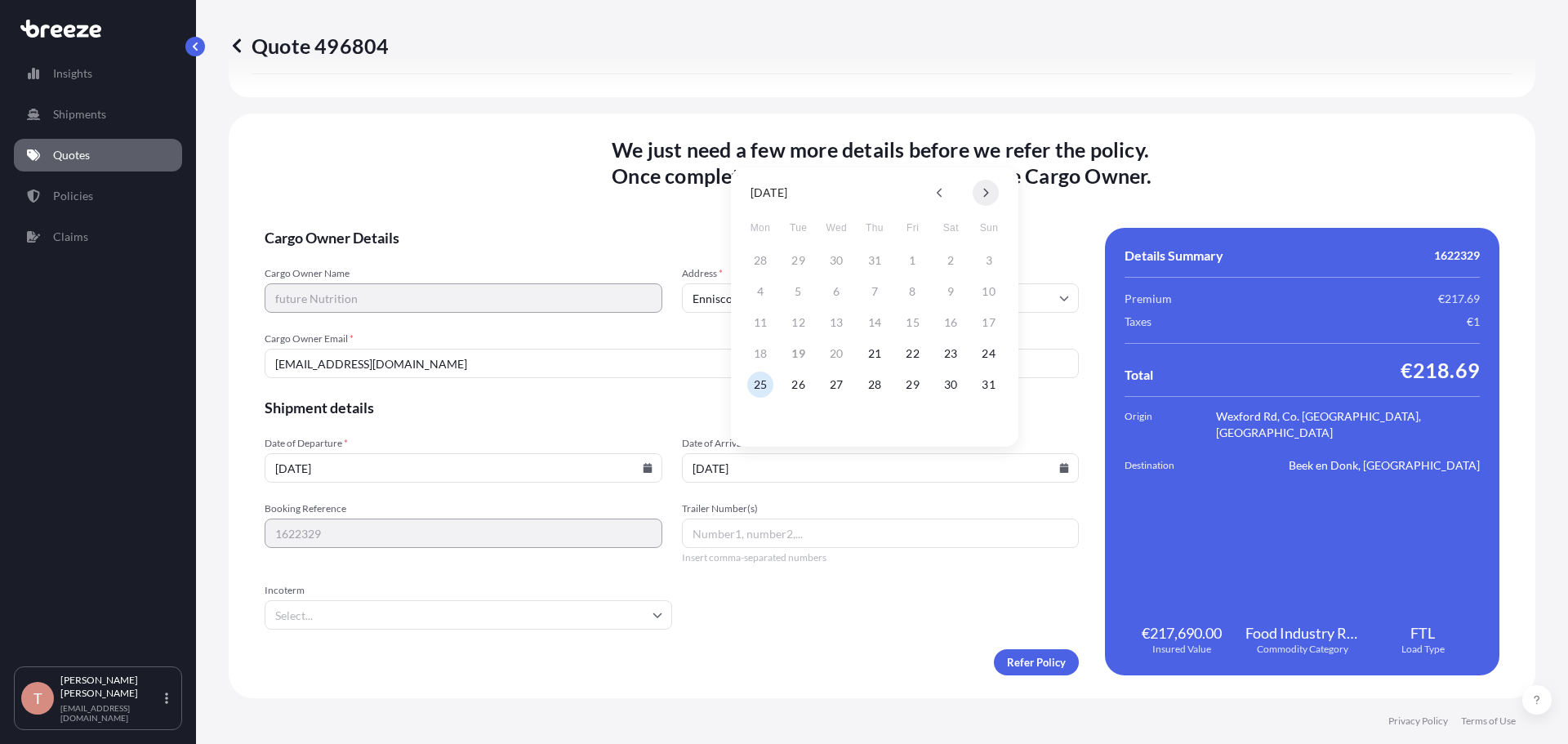
click at [987, 190] on icon at bounding box center [986, 192] width 7 height 9
click at [912, 257] on button "5" at bounding box center [913, 261] width 26 height 26
type input "05/09/2025"
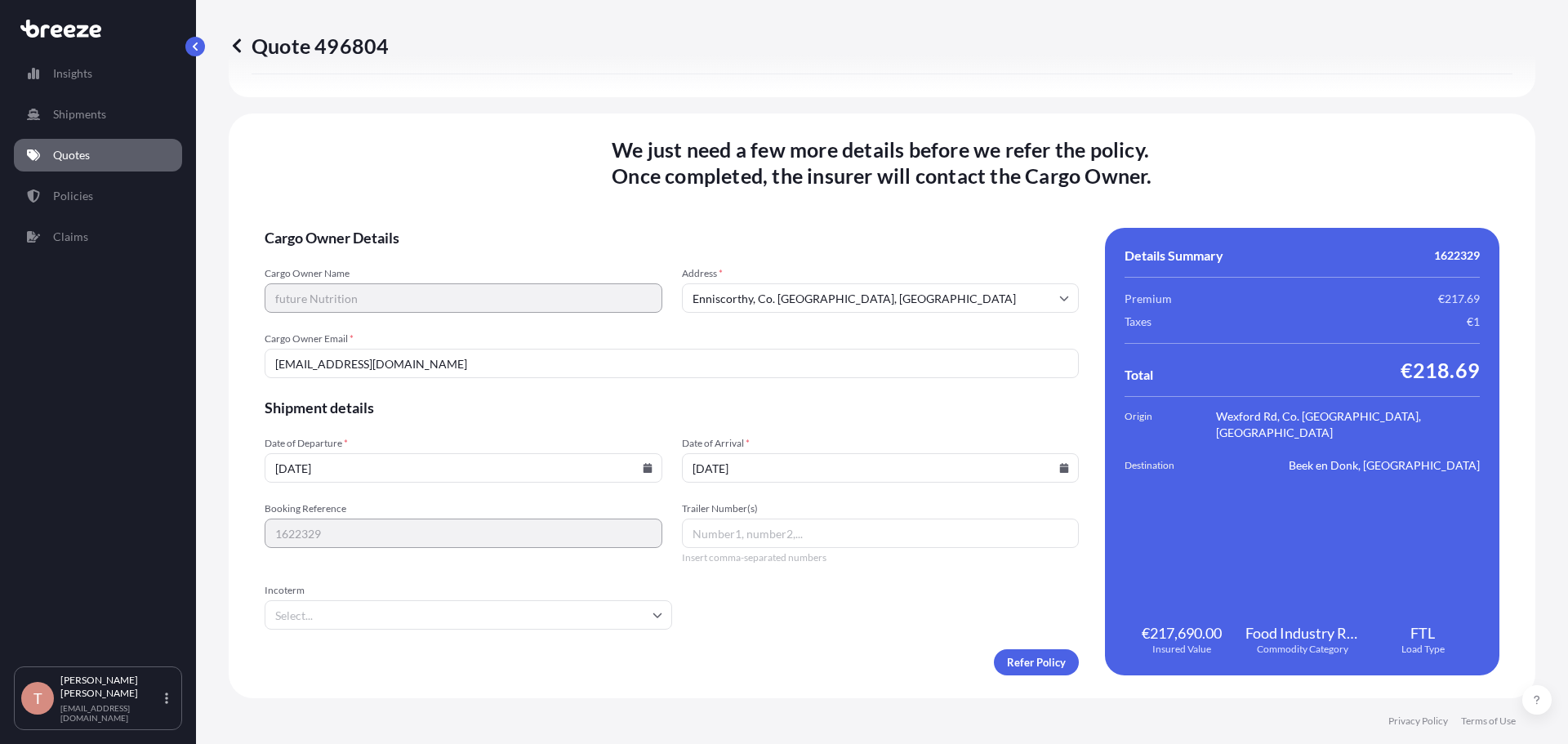
click at [643, 464] on icon at bounding box center [647, 467] width 9 height 9
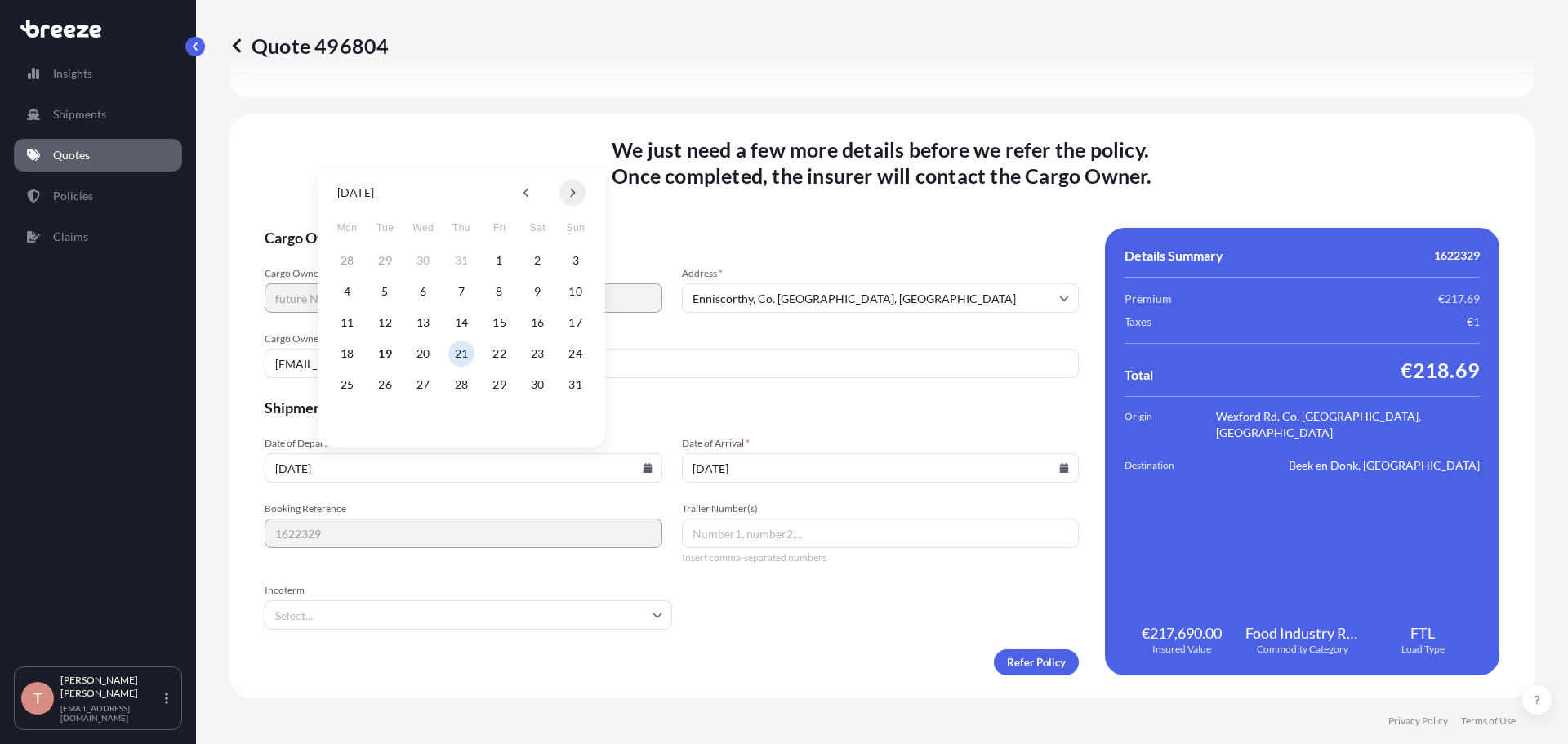
click at [580, 186] on button at bounding box center [573, 192] width 26 height 26
click at [387, 255] on button "2" at bounding box center [385, 261] width 26 height 26
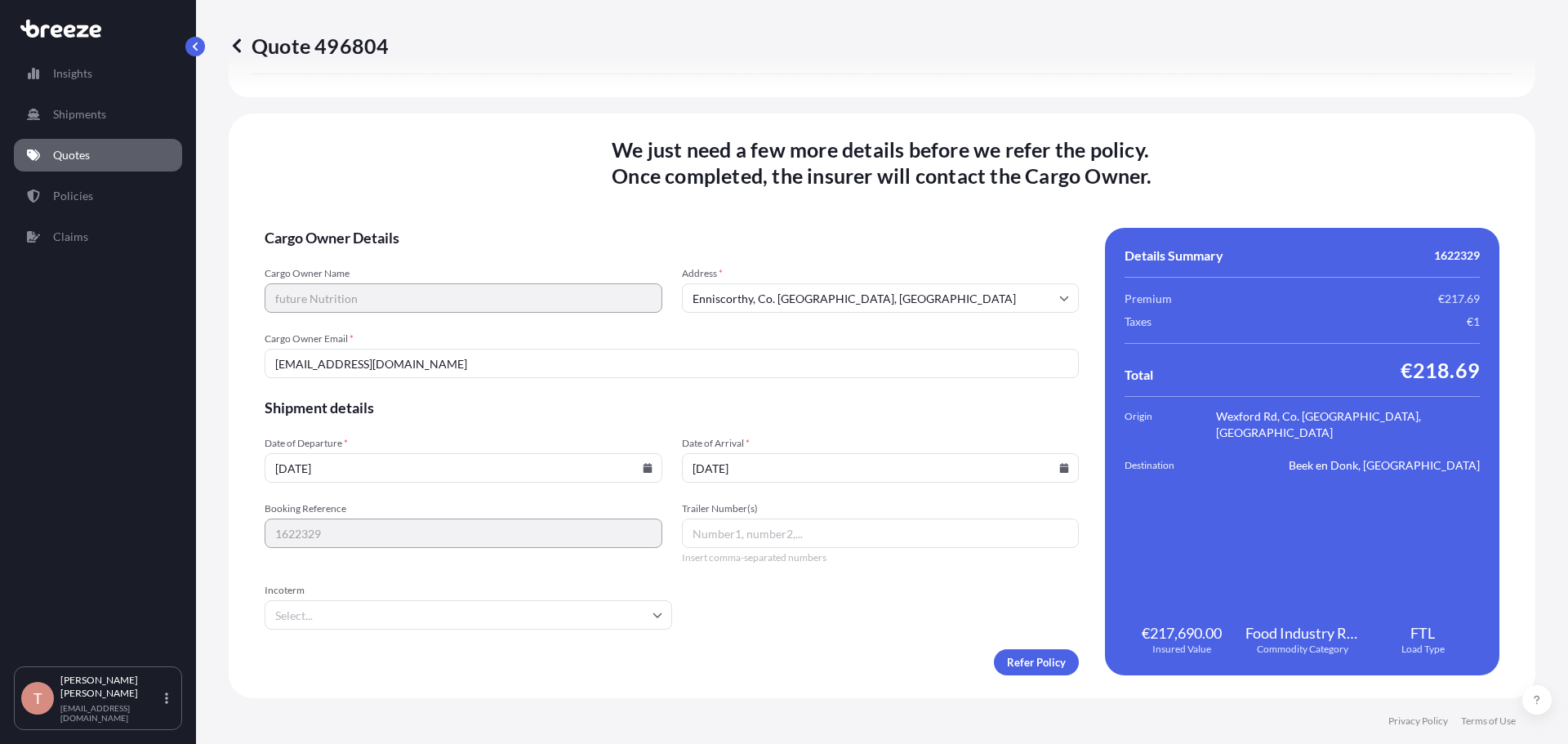
type input "02/09/2025"
